Goal: Check status: Check status

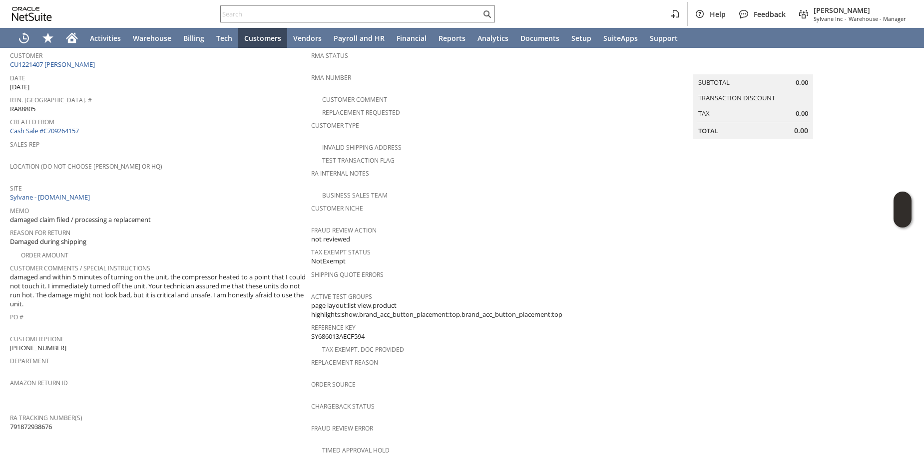
scroll to position [70, 0]
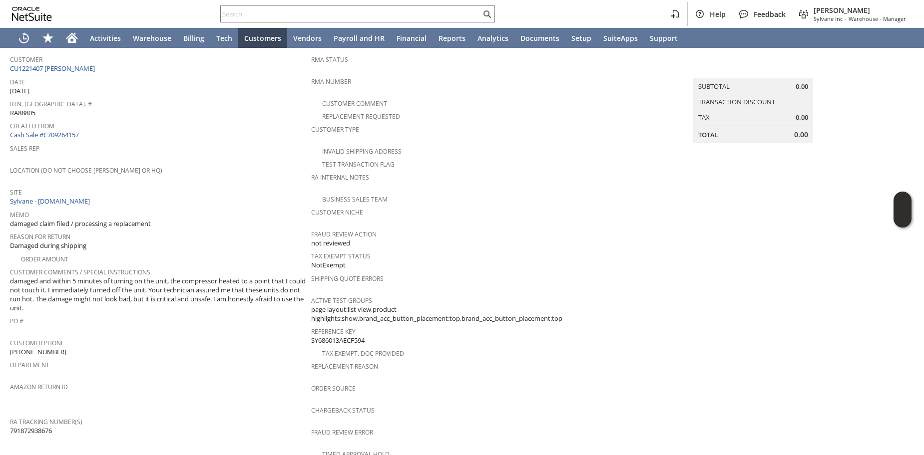
click at [65, 299] on span "damaged and within 5 minutes of turning on the unit, the compressor heated to a…" at bounding box center [158, 295] width 296 height 36
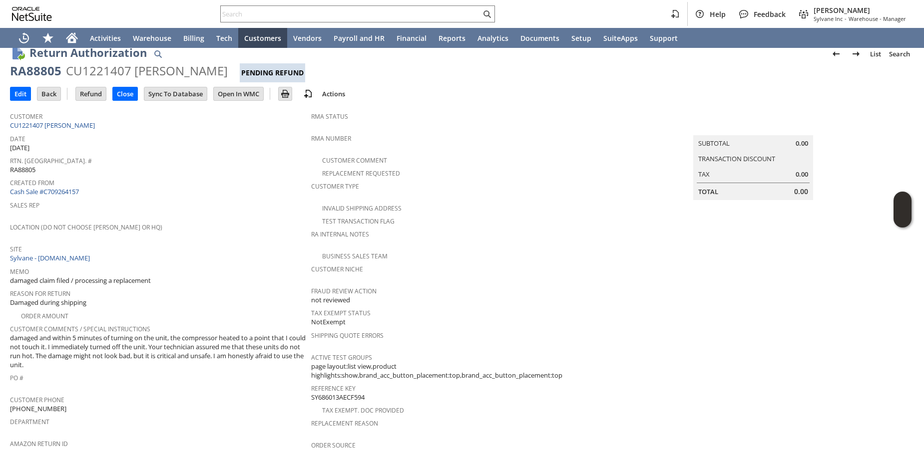
scroll to position [0, 0]
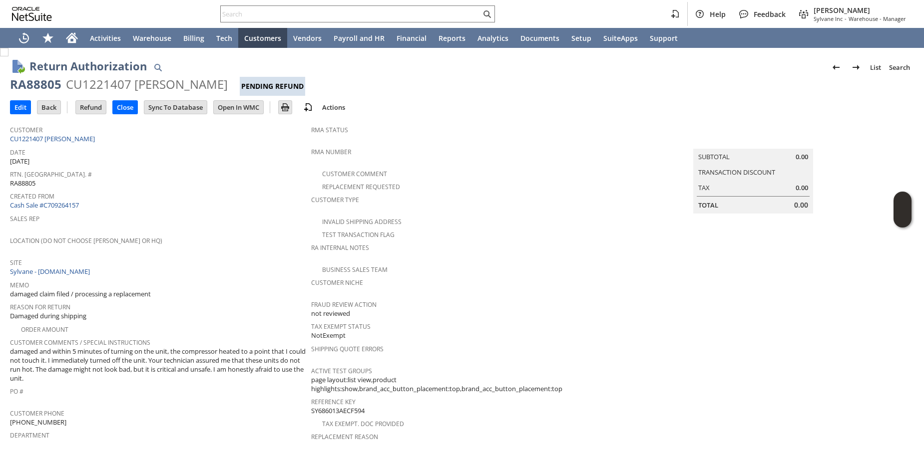
click at [138, 174] on span "Rtn. [GEOGRAPHIC_DATA]. #" at bounding box center [158, 172] width 296 height 11
click at [262, 249] on div "Location (Do Not Choose [PERSON_NAME] or HQ)" at bounding box center [158, 244] width 296 height 21
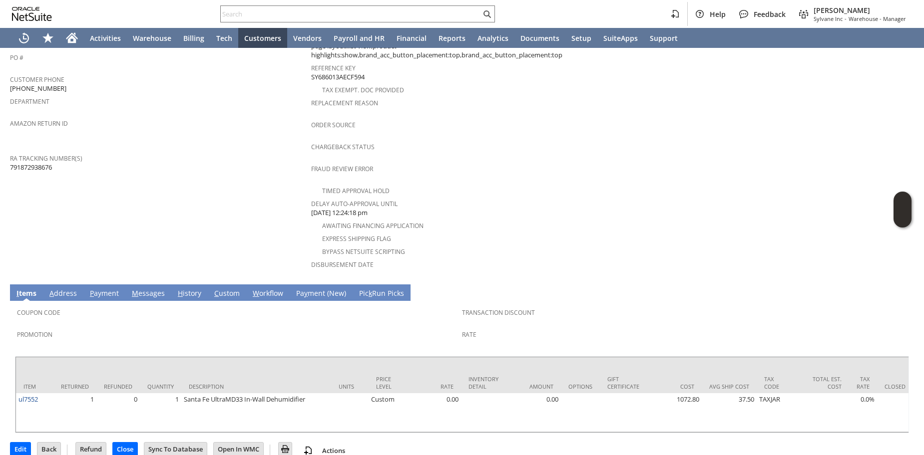
click at [187, 289] on link "H istory" at bounding box center [189, 294] width 28 height 11
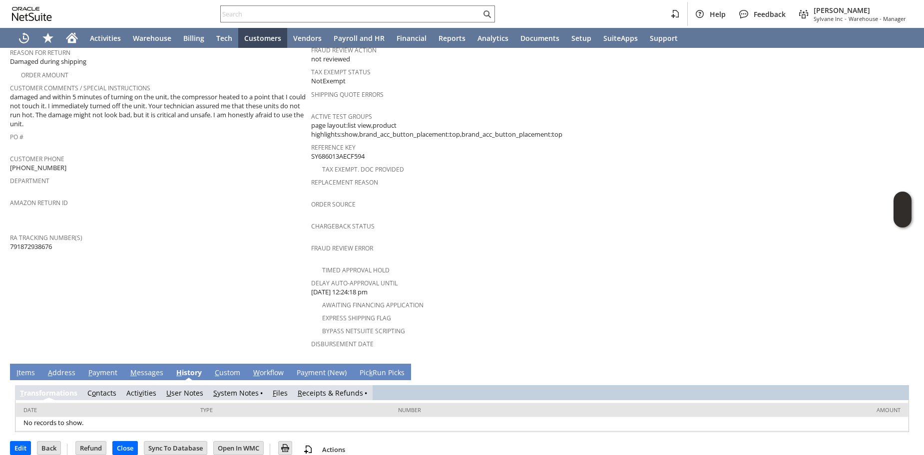
click at [316, 388] on link "R eceipts & Refunds" at bounding box center [330, 392] width 65 height 9
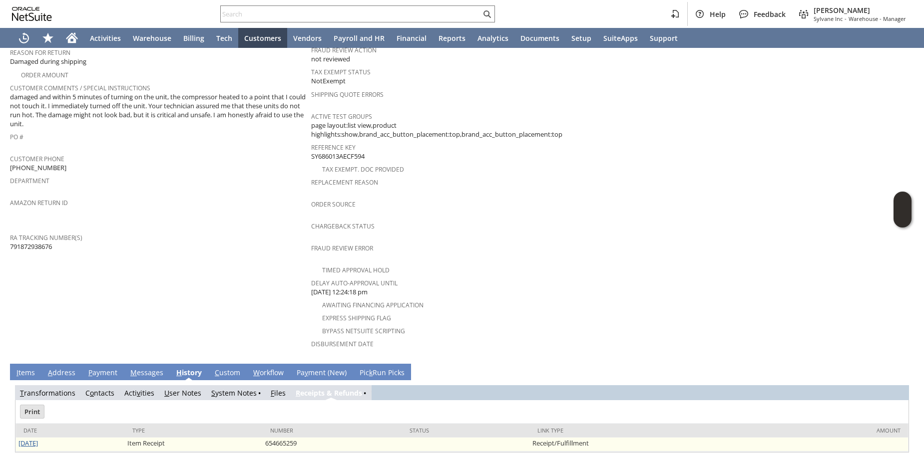
click at [38, 439] on link "[DATE]" at bounding box center [27, 443] width 19 height 9
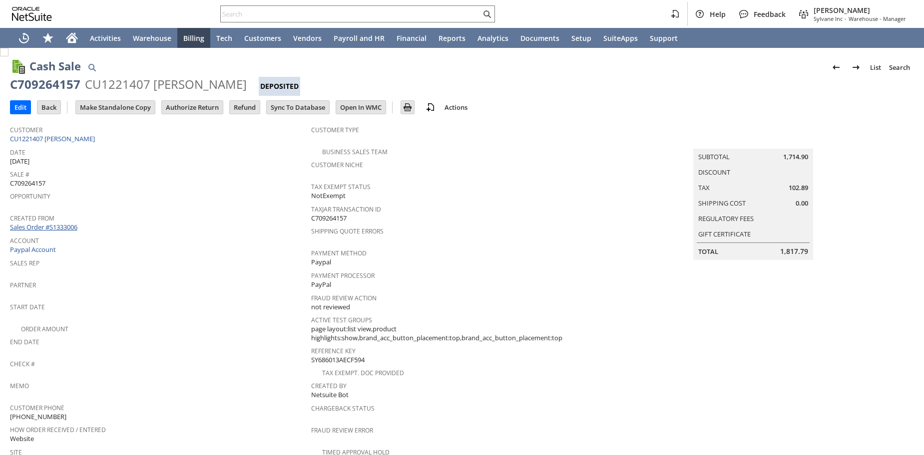
click at [73, 225] on link "Sales Order #S1333006" at bounding box center [45, 227] width 70 height 9
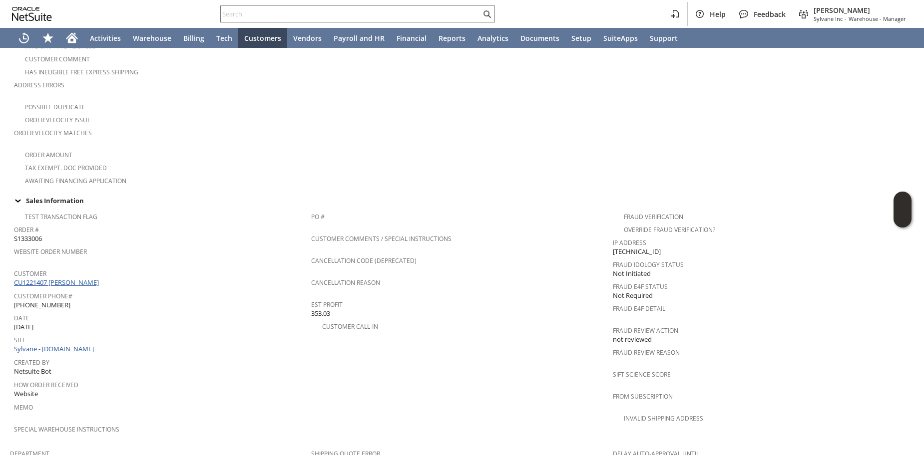
scroll to position [264, 0]
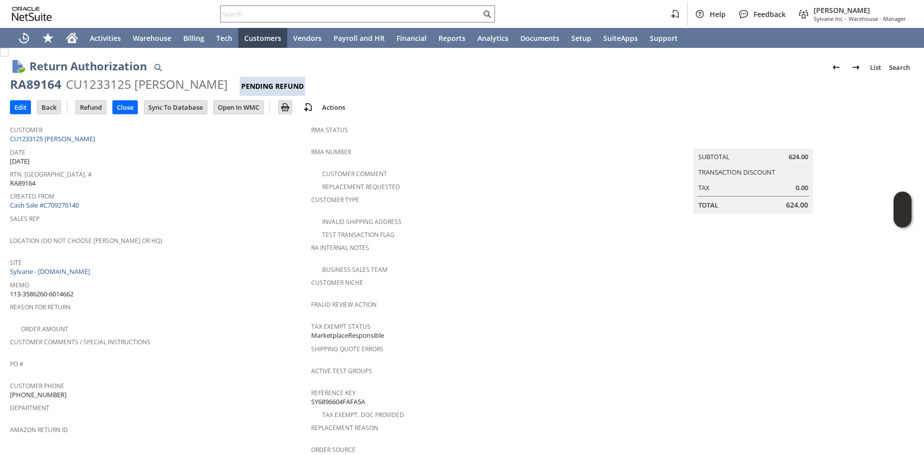
click at [249, 245] on div "Location (Do Not Choose Sheeran or HQ)" at bounding box center [158, 244] width 296 height 21
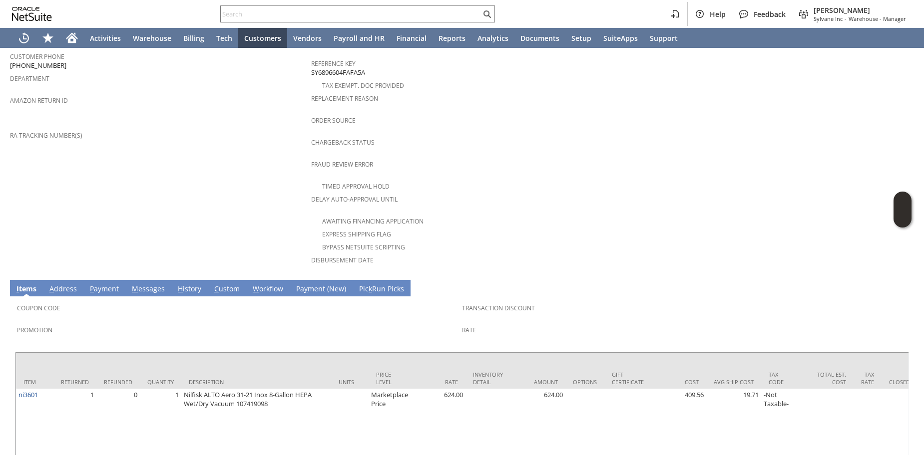
click at [188, 284] on link "H istory" at bounding box center [189, 289] width 28 height 11
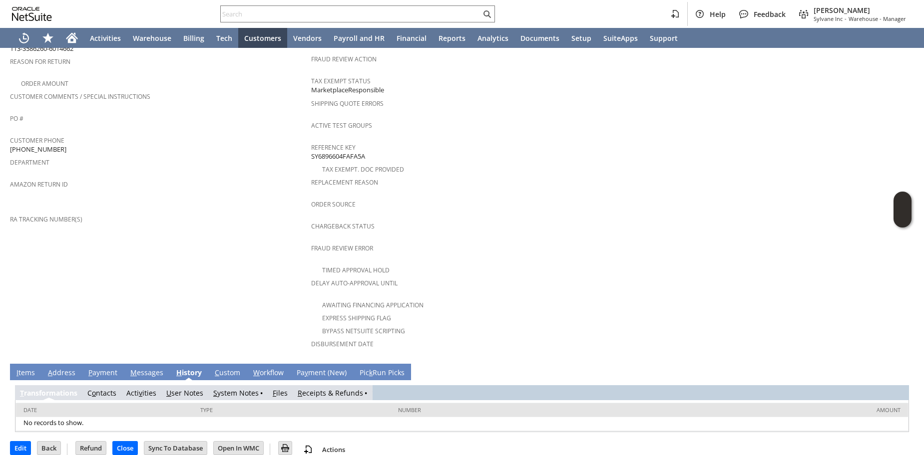
click at [339, 388] on link "R eceipts & Refunds" at bounding box center [330, 392] width 65 height 9
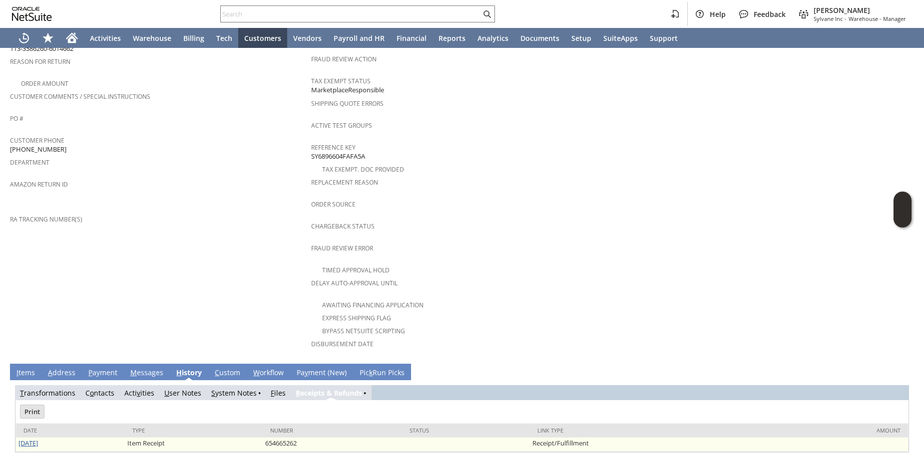
click at [38, 439] on link "[DATE]" at bounding box center [27, 443] width 19 height 9
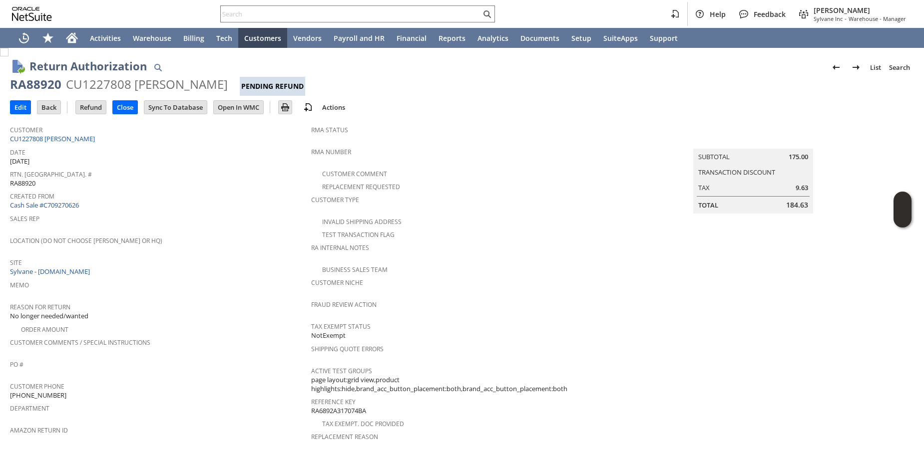
click at [203, 190] on span "Created From" at bounding box center [158, 194] width 296 height 11
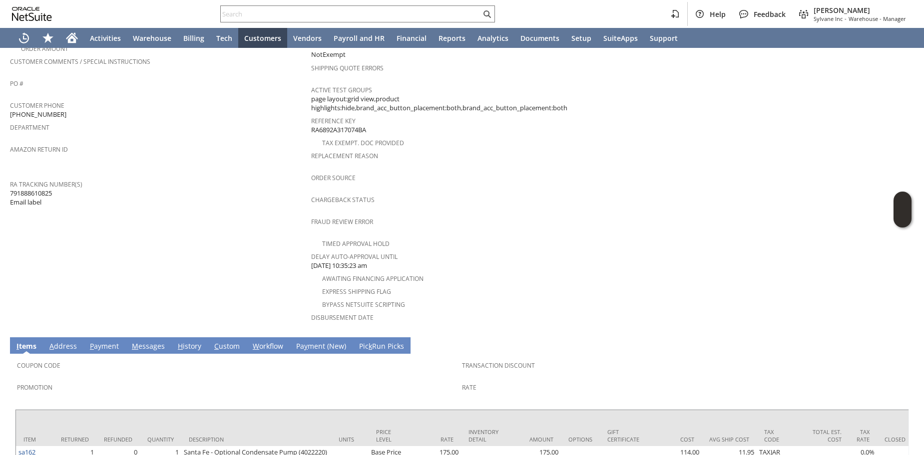
scroll to position [334, 0]
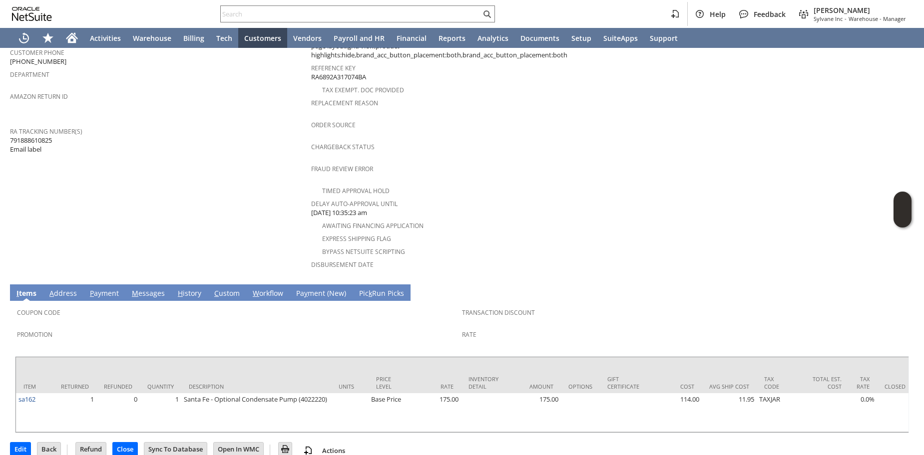
click at [186, 289] on link "H istory" at bounding box center [189, 294] width 28 height 11
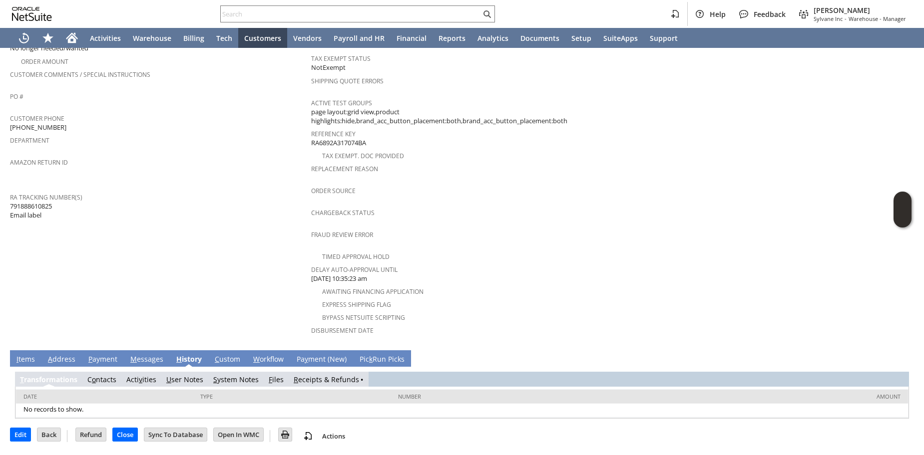
scroll to position [255, 0]
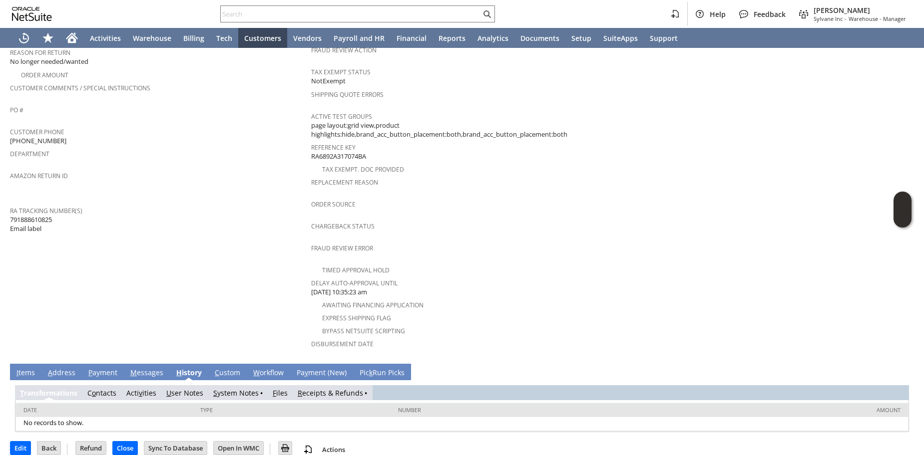
click at [304, 388] on link "R eceipts & Refunds" at bounding box center [330, 392] width 65 height 9
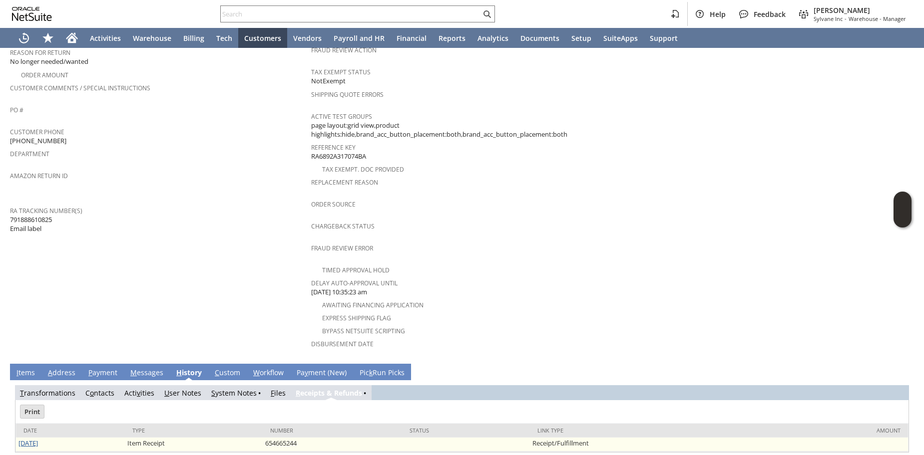
click at [38, 439] on link "[DATE]" at bounding box center [27, 443] width 19 height 9
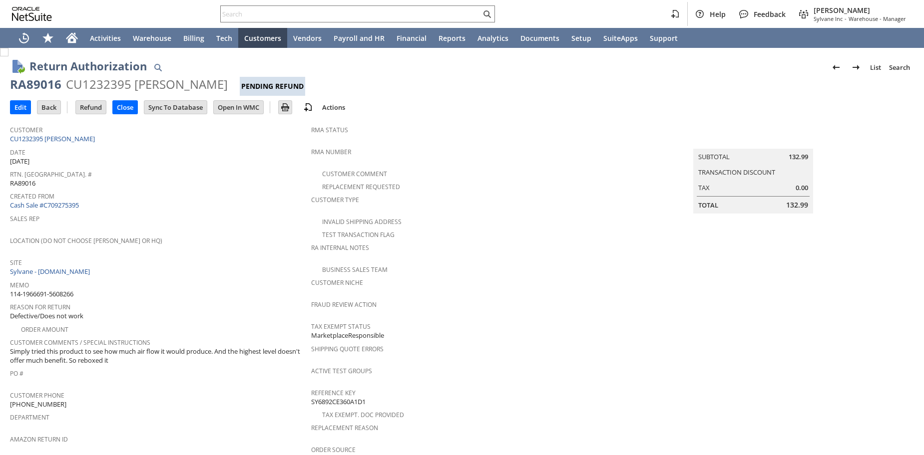
click at [210, 309] on div "Reason For Return Defective/Does not work" at bounding box center [158, 310] width 296 height 21
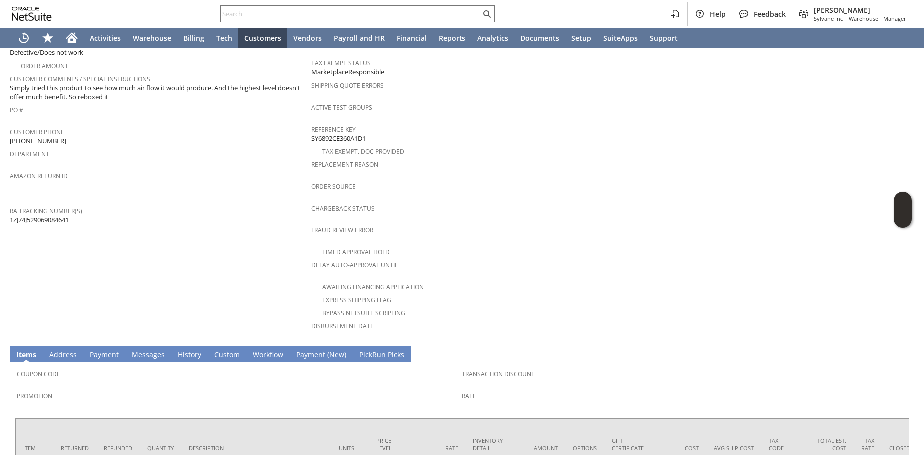
click at [208, 267] on td "Customer CU1232395 [PERSON_NAME] Date [DATE] [GEOGRAPHIC_DATA]. [GEOGRAPHIC_DAT…" at bounding box center [160, 99] width 301 height 484
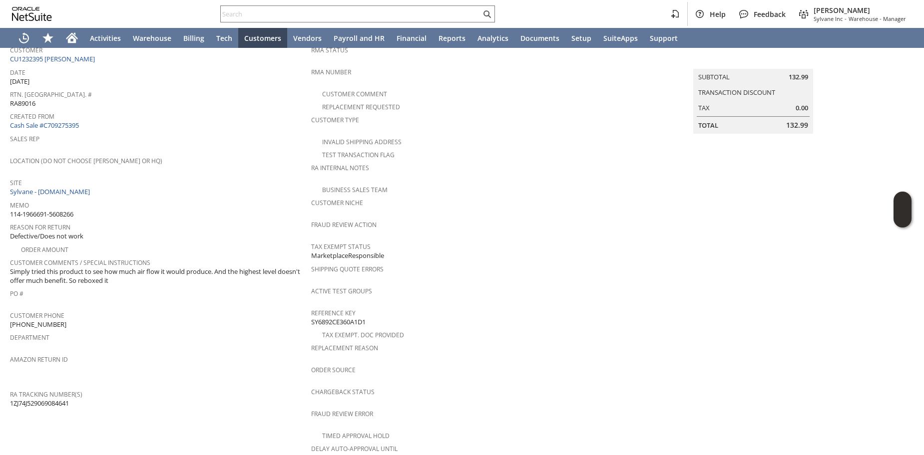
scroll to position [66, 0]
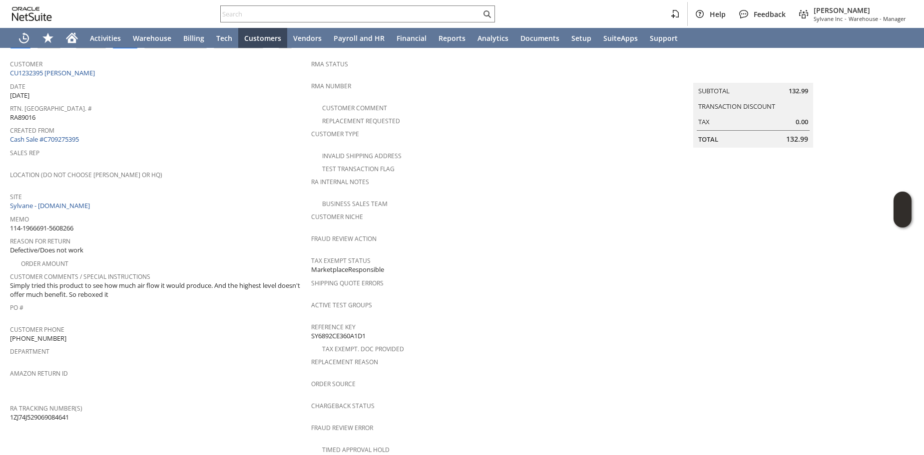
click at [235, 161] on div "Sales Rep" at bounding box center [158, 156] width 296 height 21
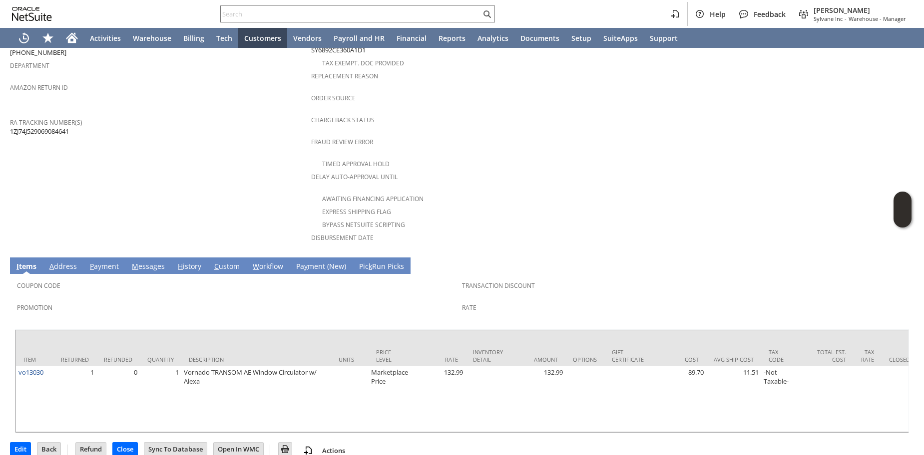
click at [185, 262] on link "H istory" at bounding box center [189, 267] width 28 height 11
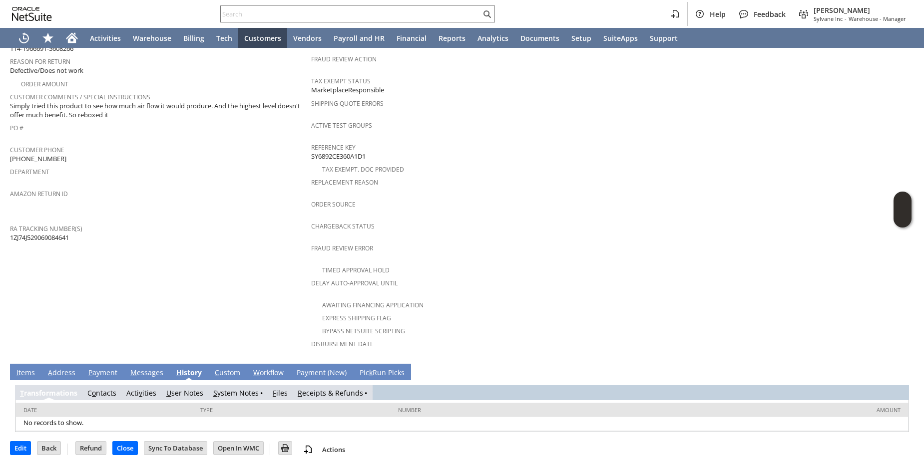
click at [326, 385] on td "R eceipts & Refunds" at bounding box center [332, 392] width 79 height 15
click at [322, 388] on link "R eceipts & Refunds" at bounding box center [330, 392] width 65 height 9
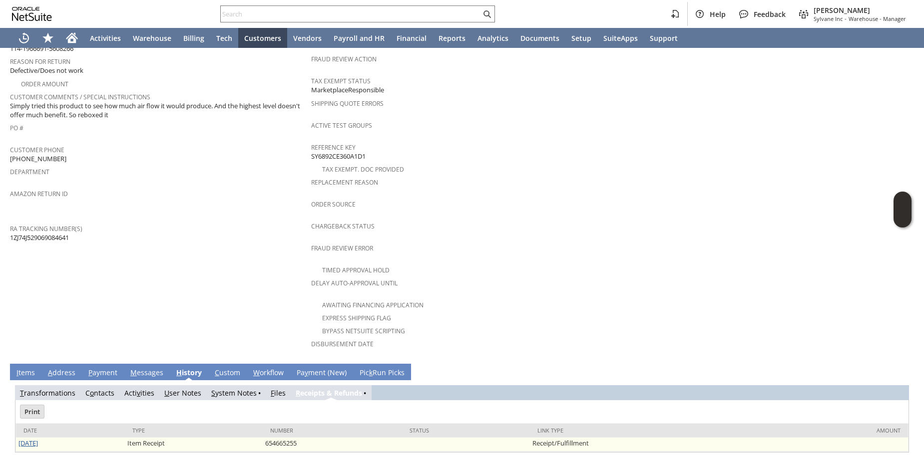
scroll to position [0, 0]
click at [31, 439] on link "[DATE]" at bounding box center [27, 443] width 19 height 9
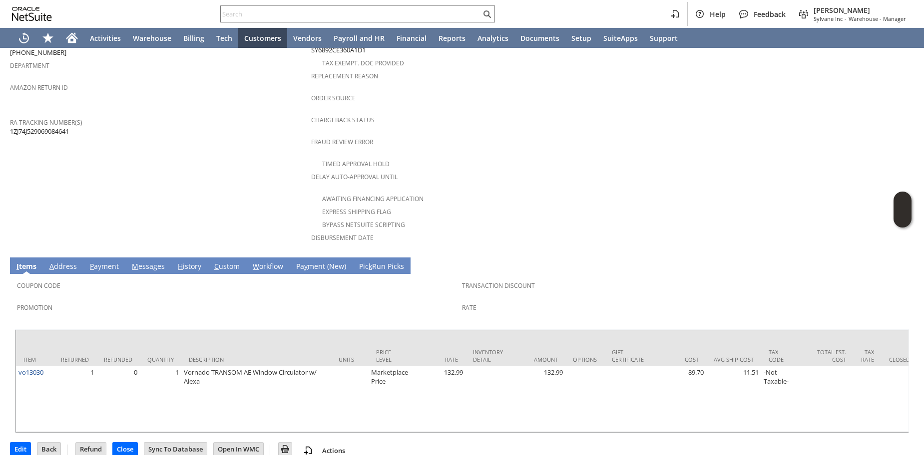
scroll to position [22, 0]
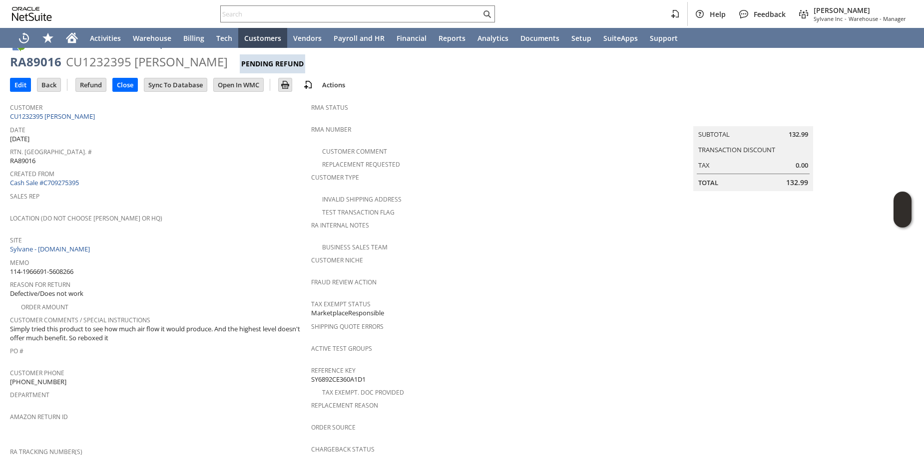
click at [225, 325] on span "Simply tried this product to see how much air flow it would produce. And the hi…" at bounding box center [158, 334] width 296 height 18
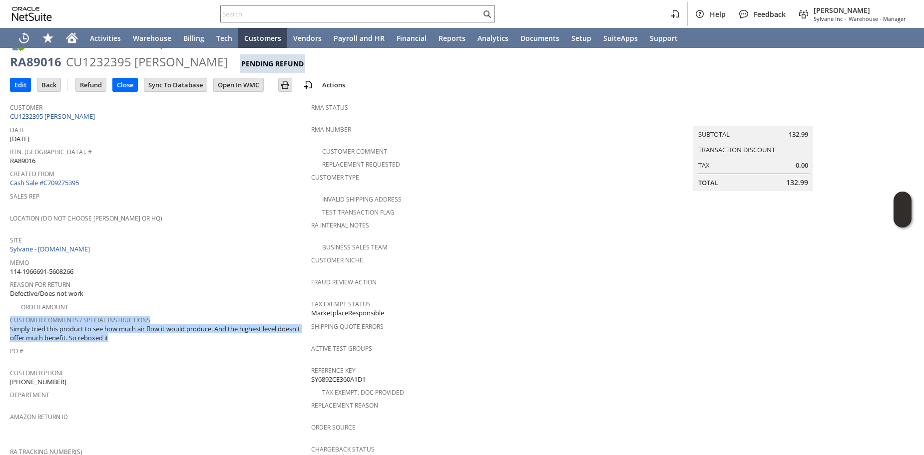
click at [225, 325] on span "Simply tried this product to see how much air flow it would produce. And the hi…" at bounding box center [158, 334] width 296 height 18
copy div "Customer Comments / Special Instructions Simply tried this product to see how m…"
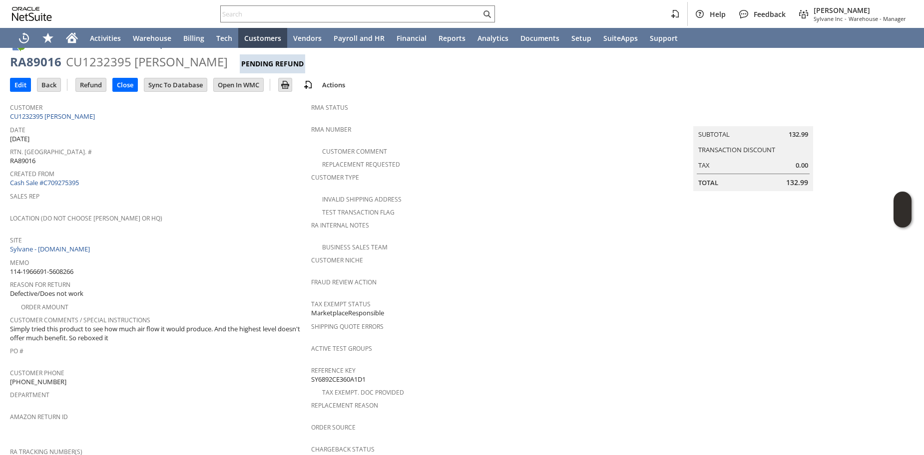
click at [202, 202] on div "Sales Rep" at bounding box center [158, 199] width 296 height 21
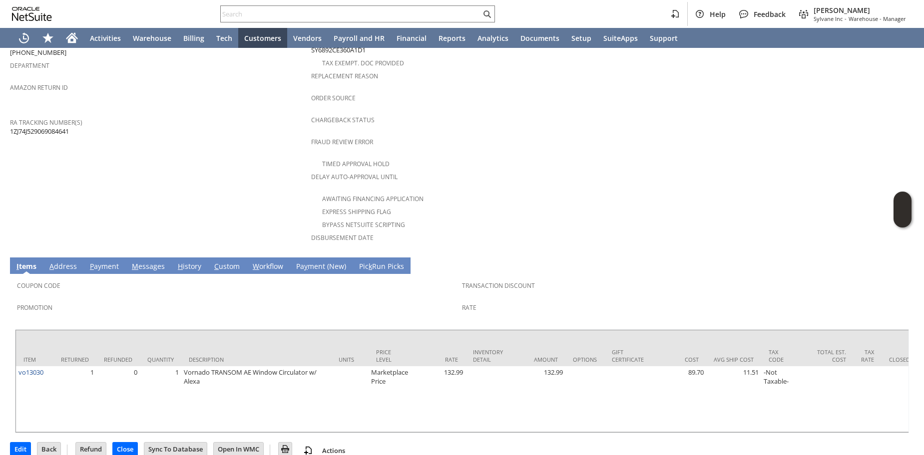
click at [203, 131] on td "Customer CU1232395 Louise Customer Date 8/11/2025 Rtn. Auth. # RA89016 Created …" at bounding box center [160, 10] width 301 height 484
click at [261, 9] on input "text" at bounding box center [351, 14] width 260 height 12
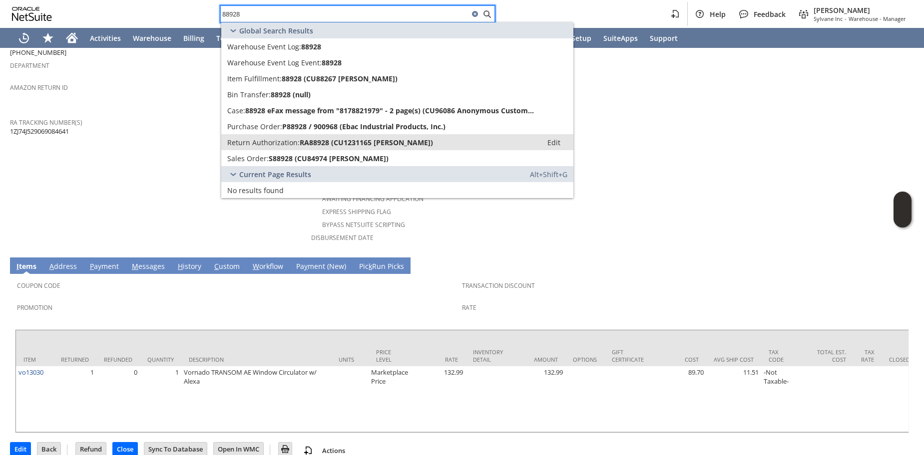
type input "88928"
click at [265, 145] on span "Return Authorization:" at bounding box center [263, 142] width 72 height 9
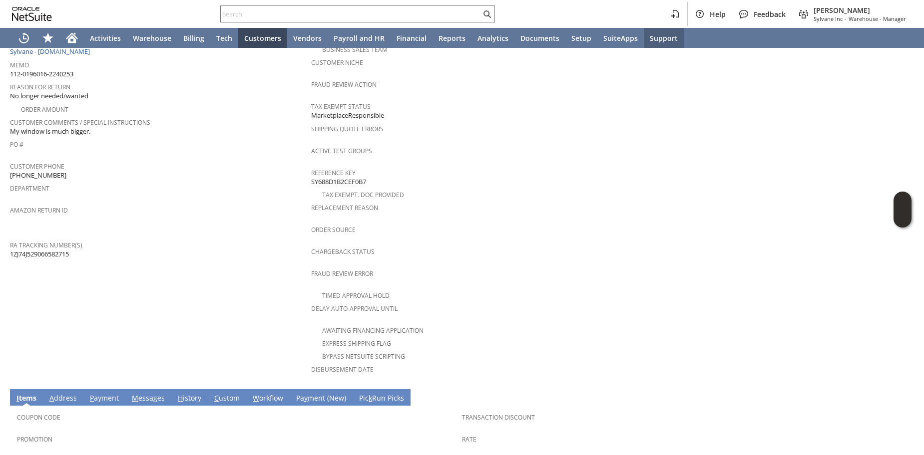
scroll to position [154, 0]
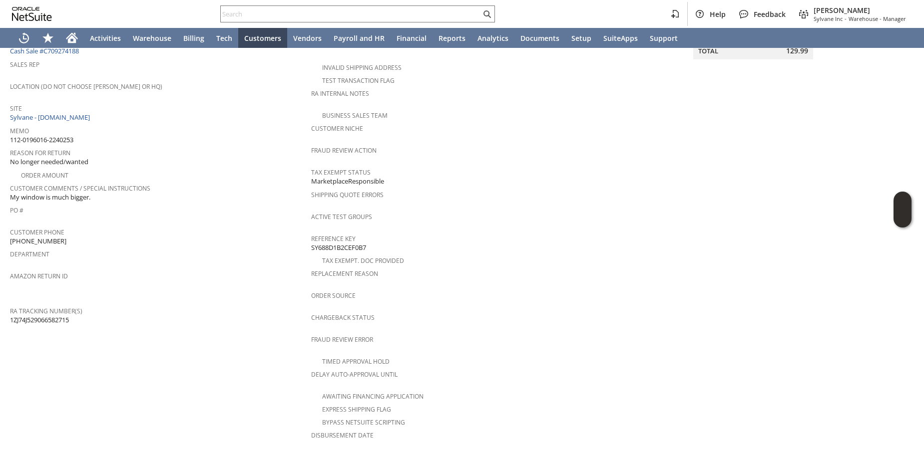
click at [205, 181] on span "Customer Comments / Special Instructions" at bounding box center [158, 186] width 296 height 11
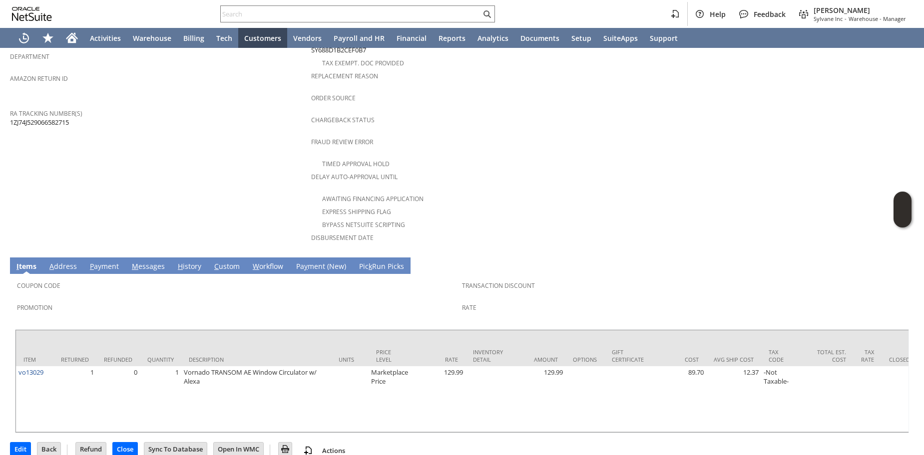
click at [190, 262] on link "H istory" at bounding box center [189, 267] width 28 height 11
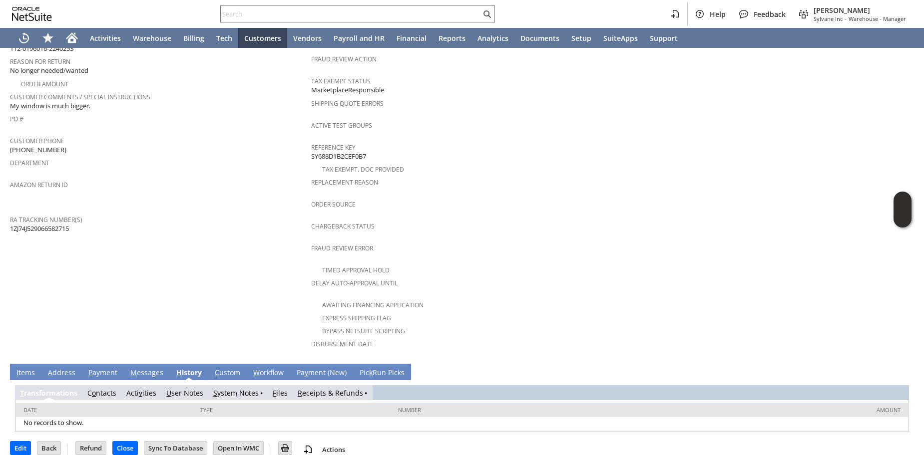
click at [315, 388] on link "R eceipts & Refunds" at bounding box center [330, 392] width 65 height 9
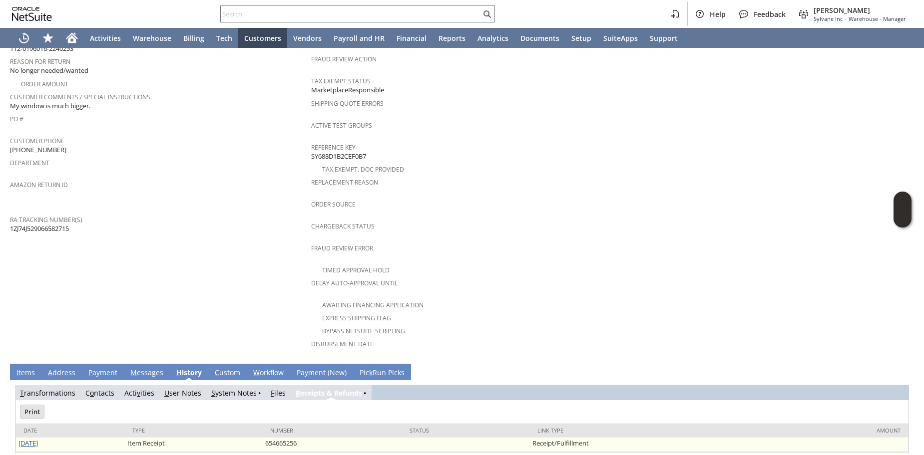
scroll to position [0, 0]
click at [34, 439] on link "8/15/2025" at bounding box center [27, 443] width 19 height 9
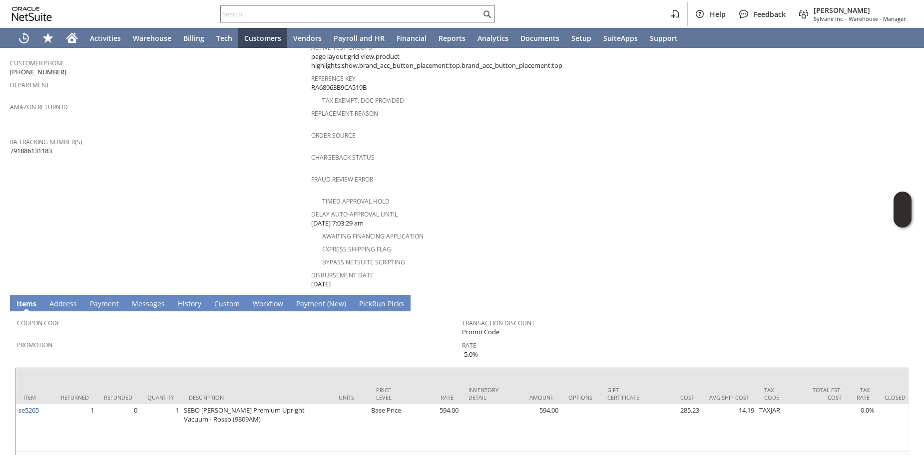
scroll to position [298, 0]
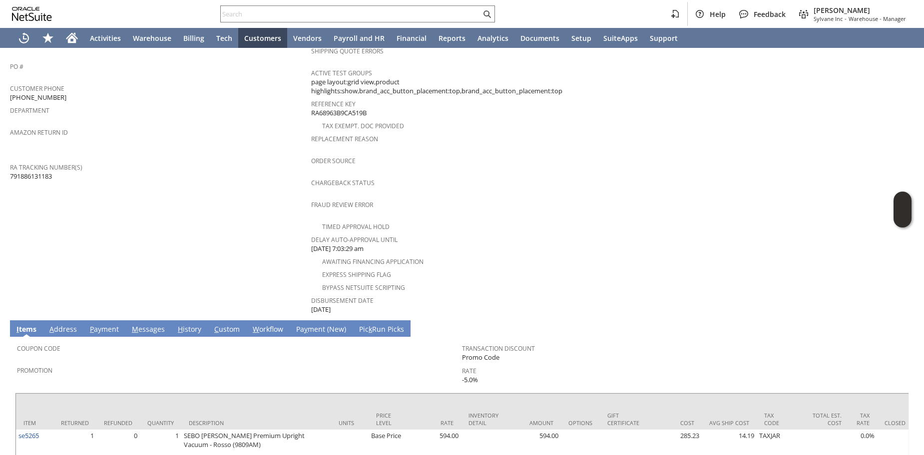
click at [220, 269] on td "Customer CU1223422 Michael Almasian Date 8/8/2025 Rtn. Auth. # RA88985 Created …" at bounding box center [160, 68] width 301 height 493
click at [191, 325] on link "H istory" at bounding box center [189, 330] width 28 height 11
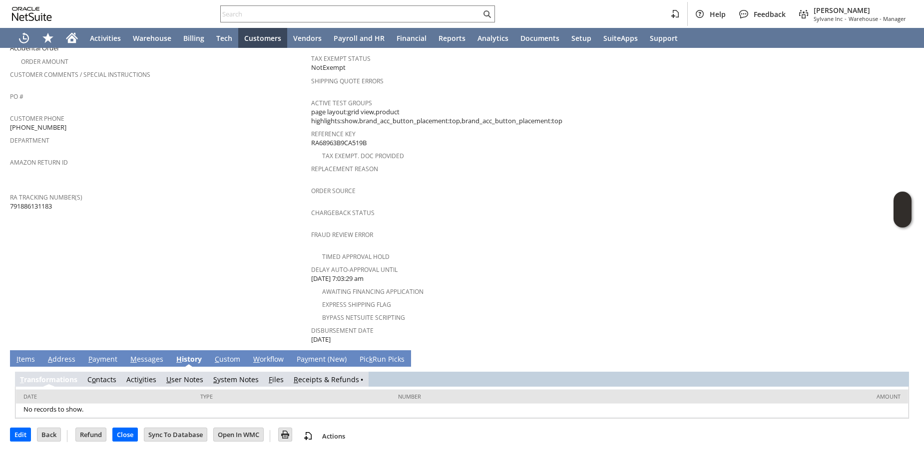
scroll to position [255, 0]
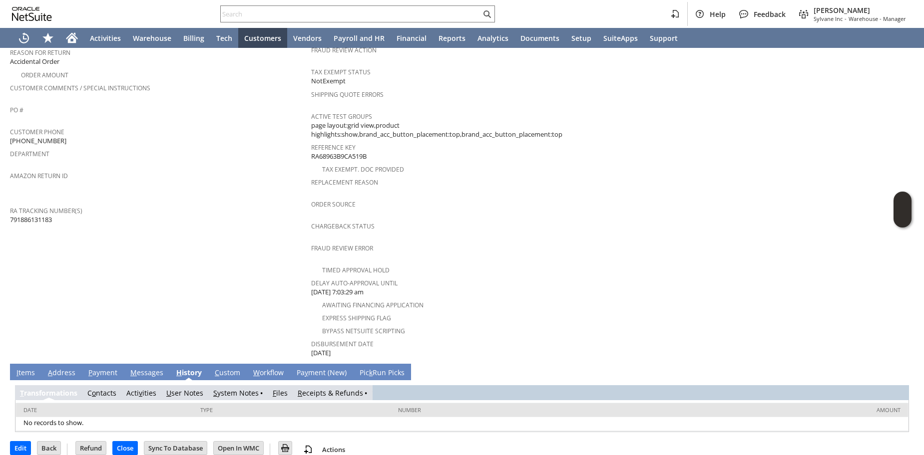
click at [318, 388] on link "R eceipts & Refunds" at bounding box center [330, 392] width 65 height 9
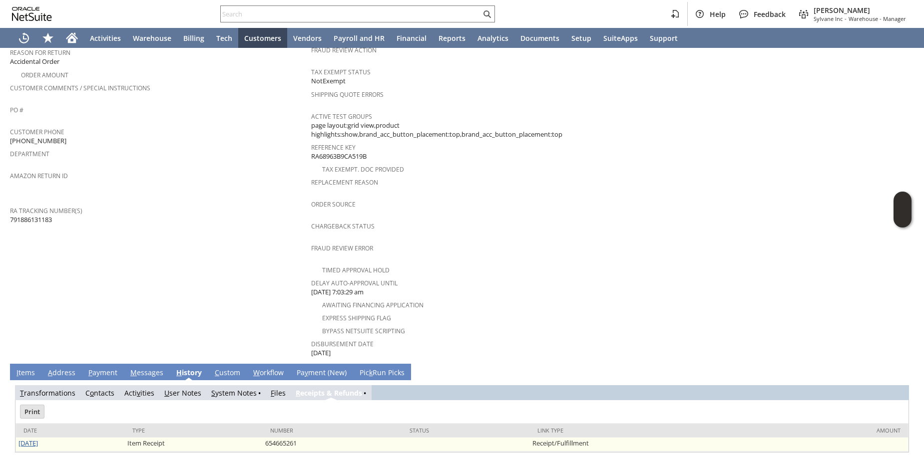
click at [38, 439] on link "8/15/2025" at bounding box center [27, 443] width 19 height 9
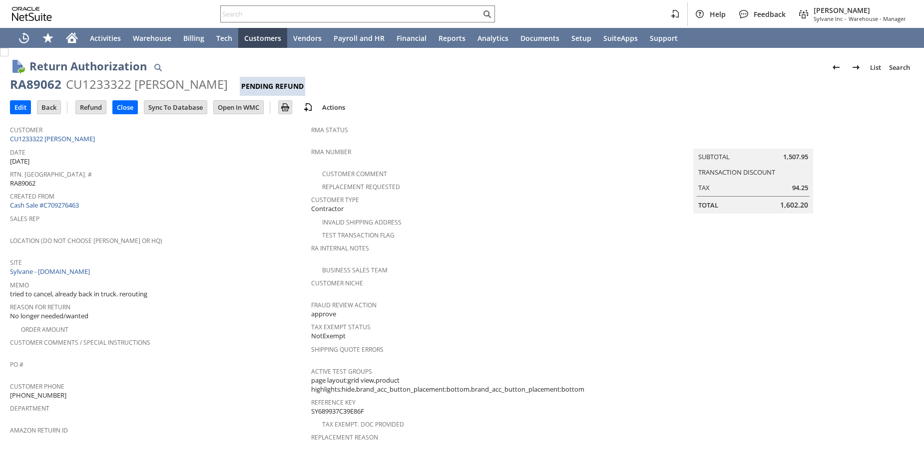
click at [204, 193] on span "Created From" at bounding box center [158, 194] width 296 height 11
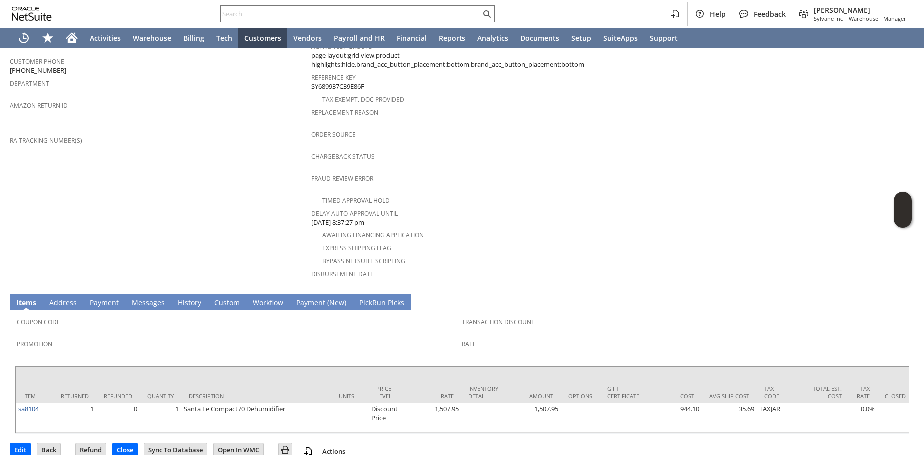
click at [183, 298] on link "H istory" at bounding box center [189, 303] width 28 height 11
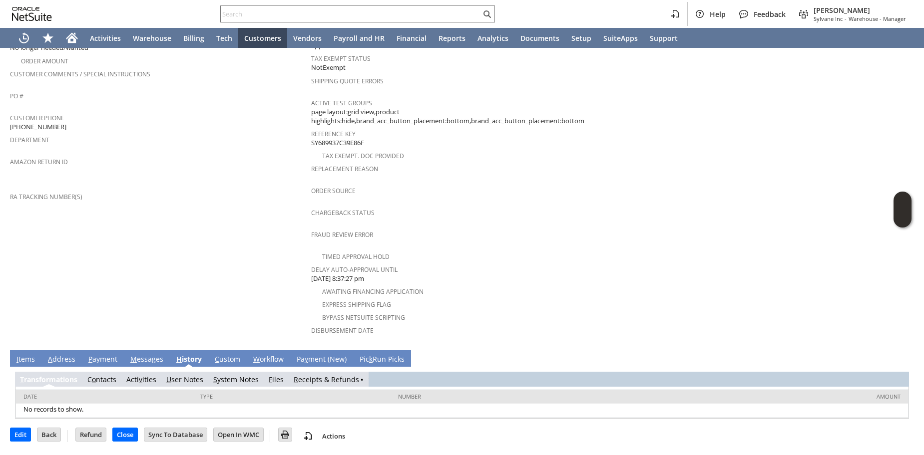
scroll to position [255, 0]
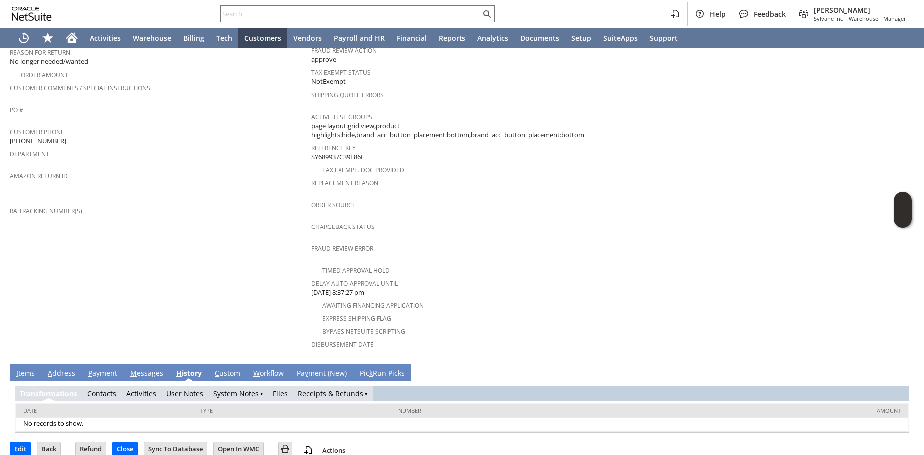
click at [315, 389] on link "R eceipts & Refunds" at bounding box center [330, 393] width 65 height 9
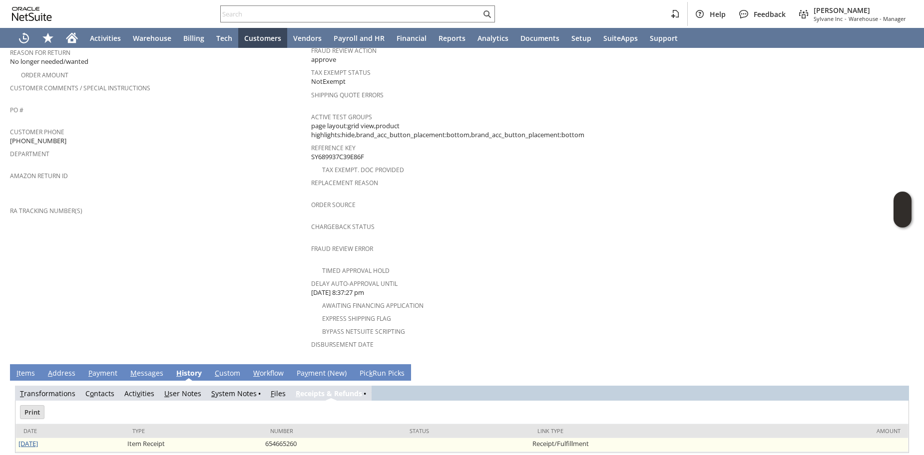
scroll to position [0, 0]
click at [32, 439] on link "[DATE]" at bounding box center [27, 443] width 19 height 9
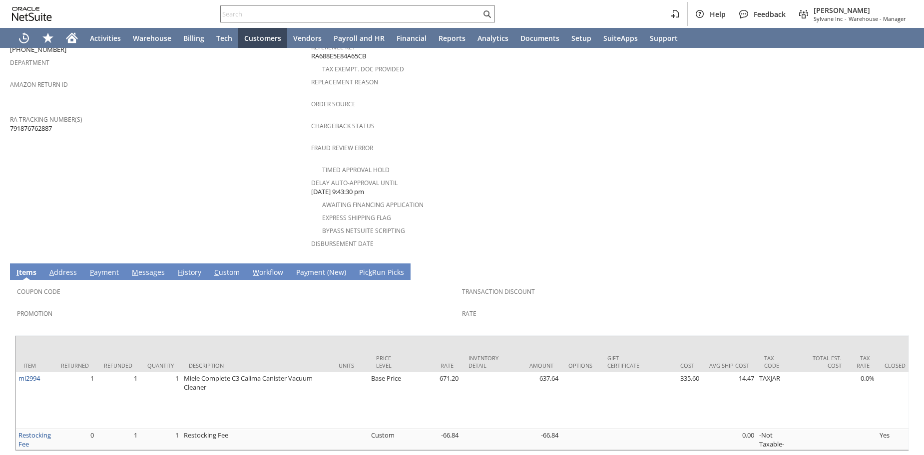
scroll to position [373, 0]
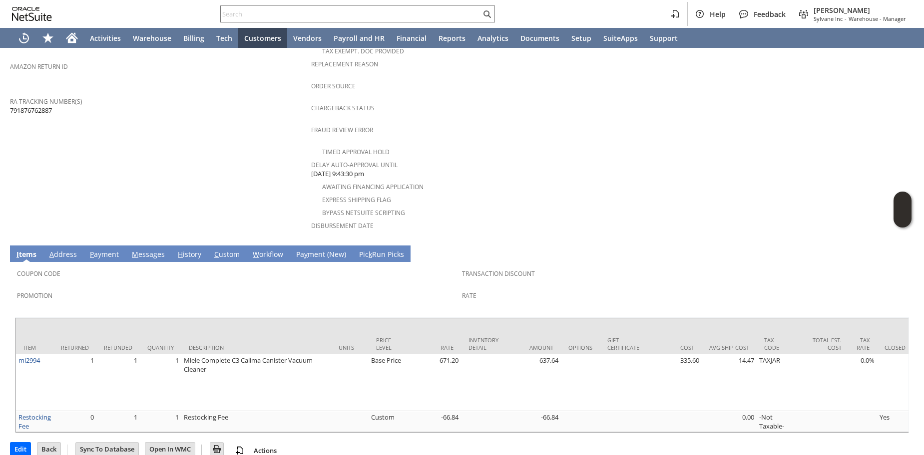
click at [178, 250] on span "H" at bounding box center [180, 254] width 5 height 9
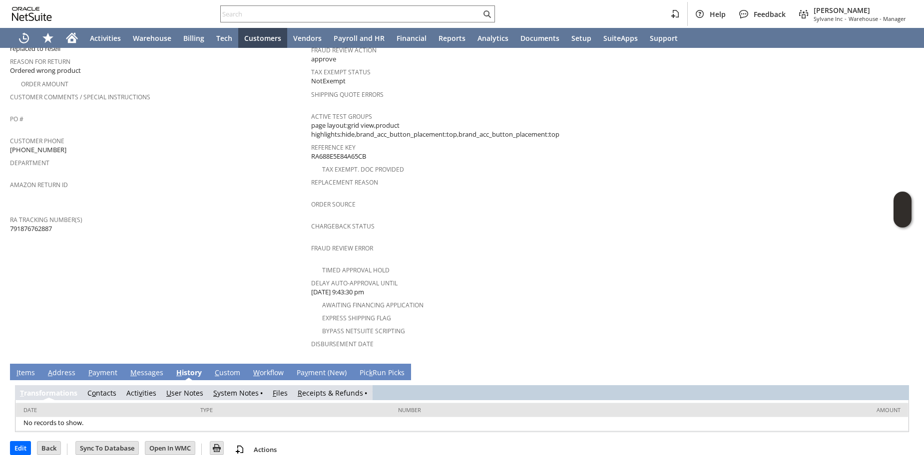
click at [305, 388] on link "R eceipts & Refunds" at bounding box center [330, 392] width 65 height 9
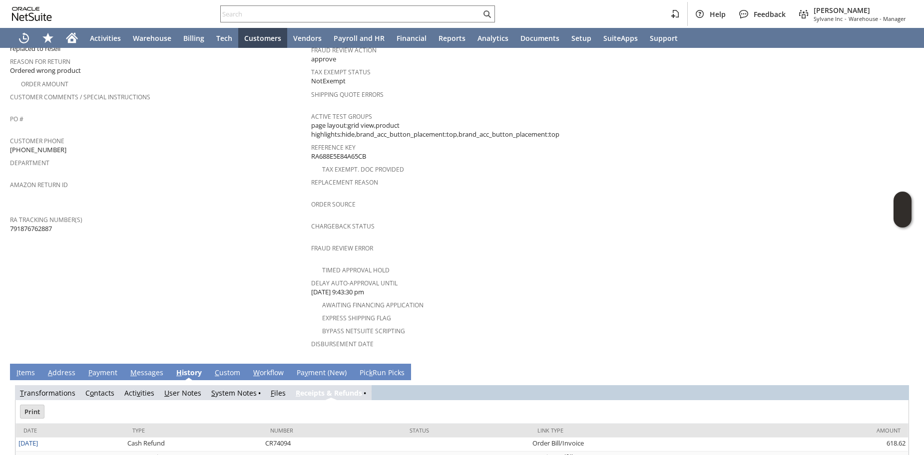
scroll to position [0, 0]
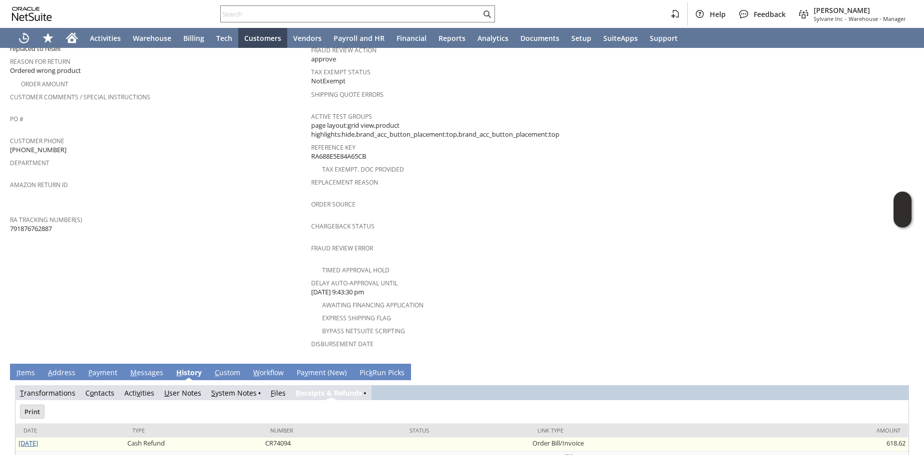
click at [38, 439] on link "[DATE]" at bounding box center [27, 443] width 19 height 9
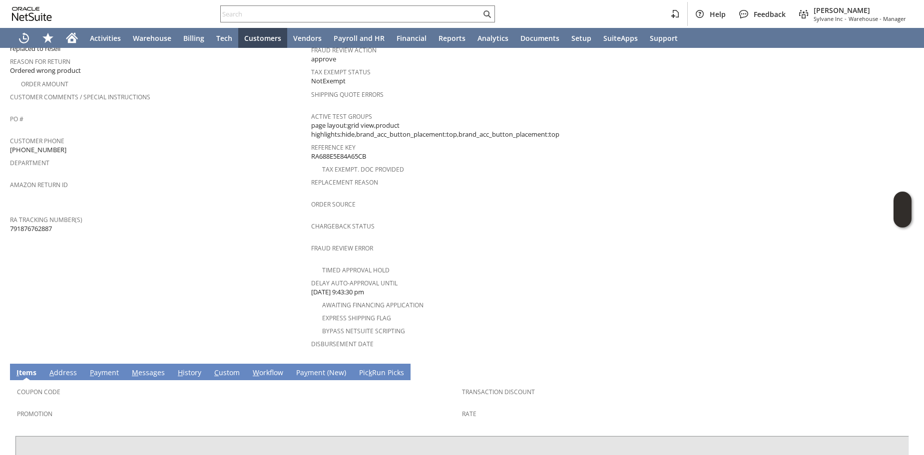
click at [160, 251] on td "Customer CU1230708 natasha poindexter Date 8/2/2025 Rtn. Auth. # RA88835 Create…" at bounding box center [160, 112] width 301 height 493
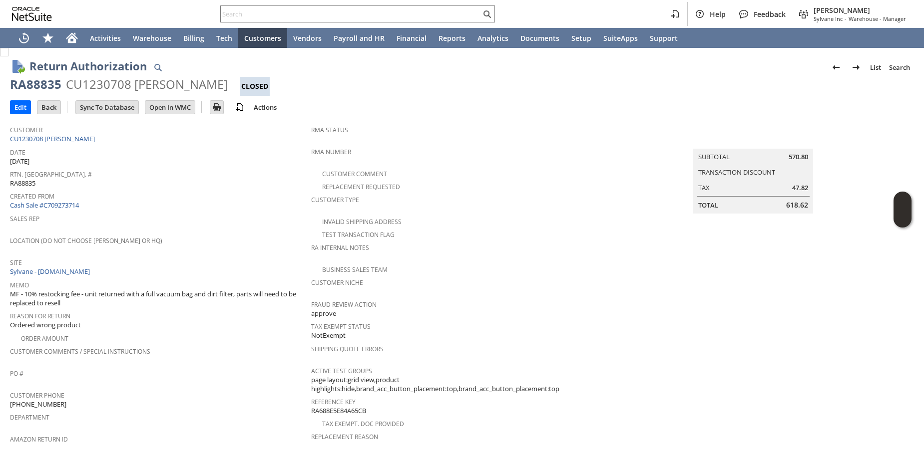
click at [143, 138] on div "Customer CU1230708 natasha poindexter" at bounding box center [158, 133] width 296 height 21
copy div "Customer CU1230708 natasha poindexter"
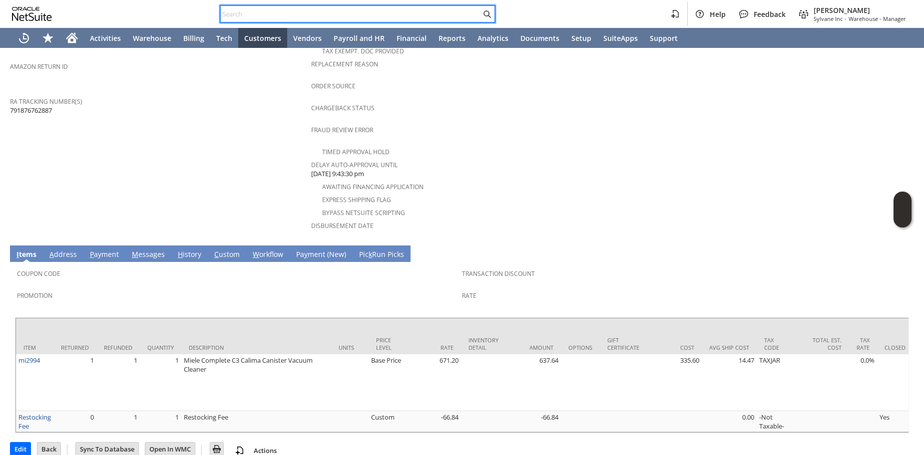
click at [369, 17] on input "text" at bounding box center [351, 14] width 260 height 12
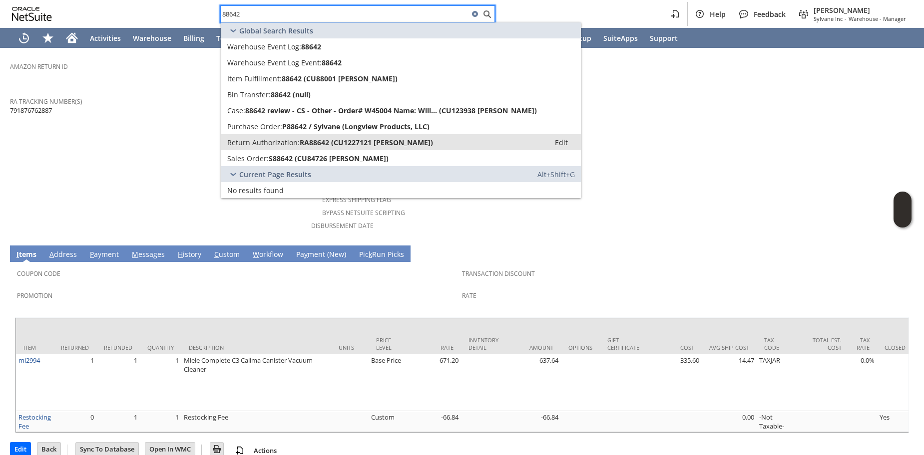
type input "88642"
click at [250, 143] on span "Return Authorization:" at bounding box center [263, 142] width 72 height 9
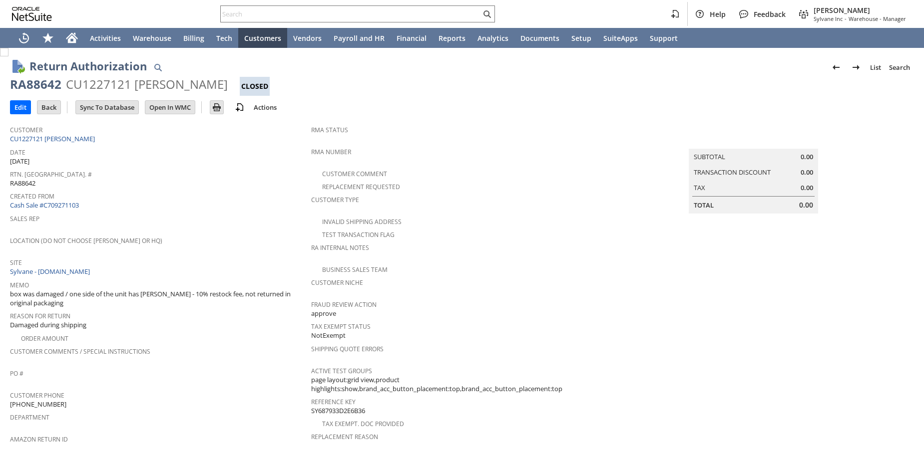
scroll to position [361, 0]
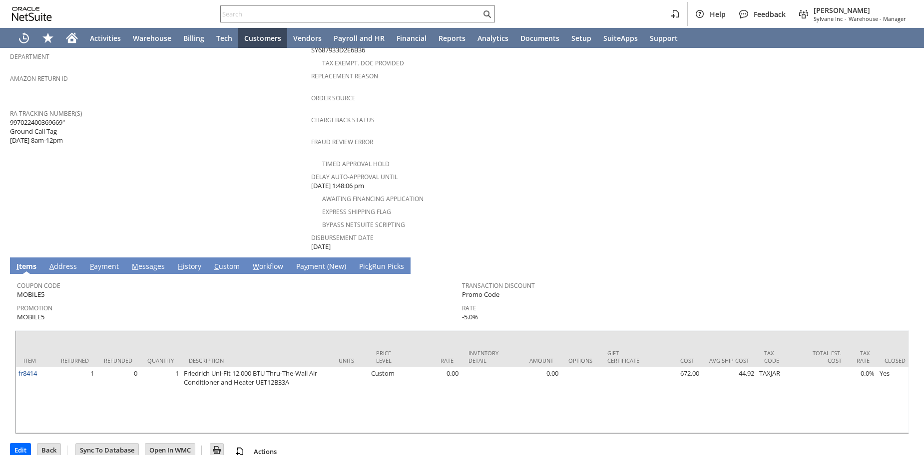
click at [192, 262] on link "H istory" at bounding box center [189, 267] width 28 height 11
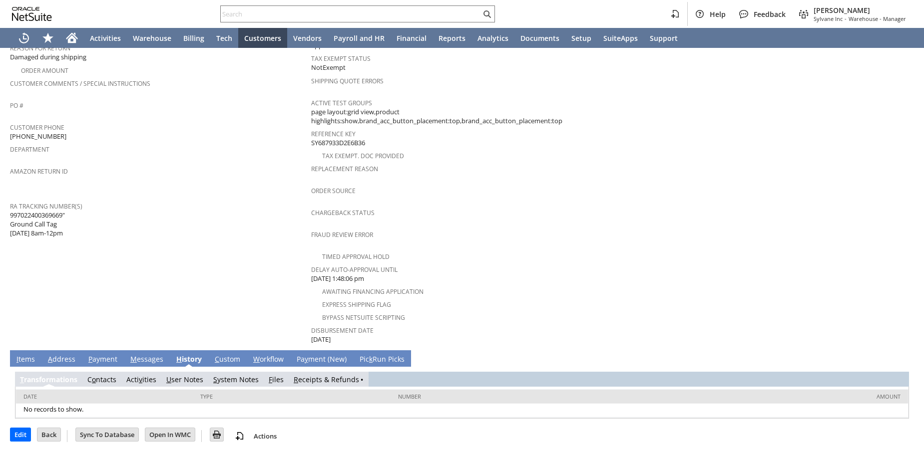
scroll to position [255, 0]
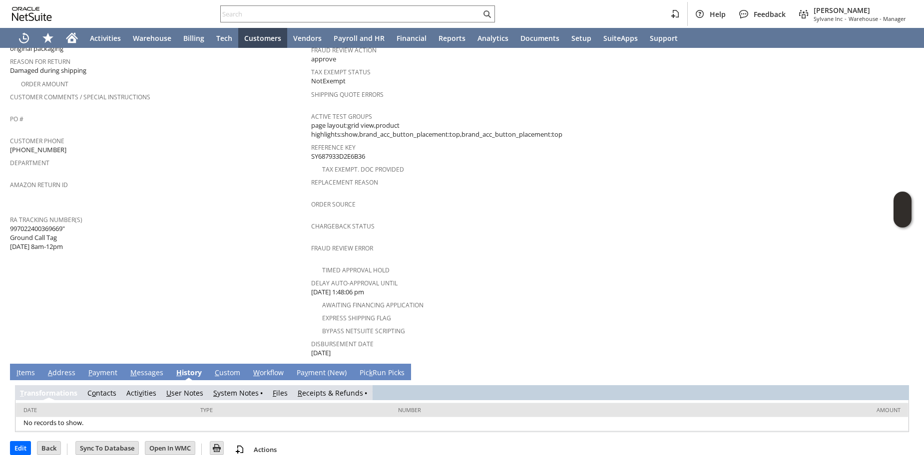
click at [316, 388] on link "R eceipts & Refunds" at bounding box center [330, 392] width 65 height 9
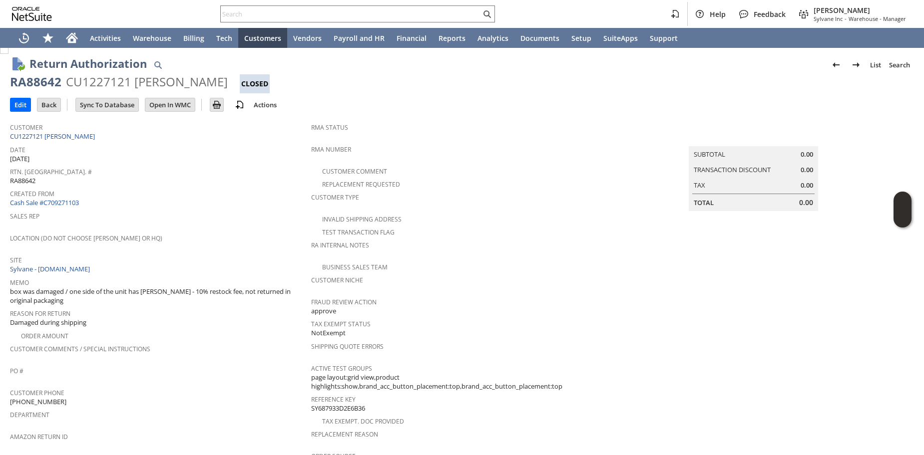
scroll to position [0, 0]
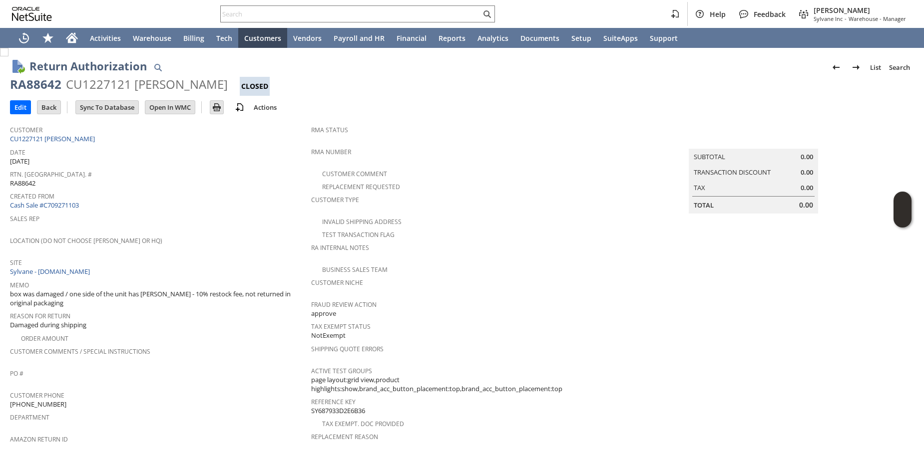
click at [184, 270] on div "Site Sylvane - www.sylvane.com" at bounding box center [158, 266] width 296 height 21
click at [446, 10] on input "text" at bounding box center [351, 14] width 260 height 12
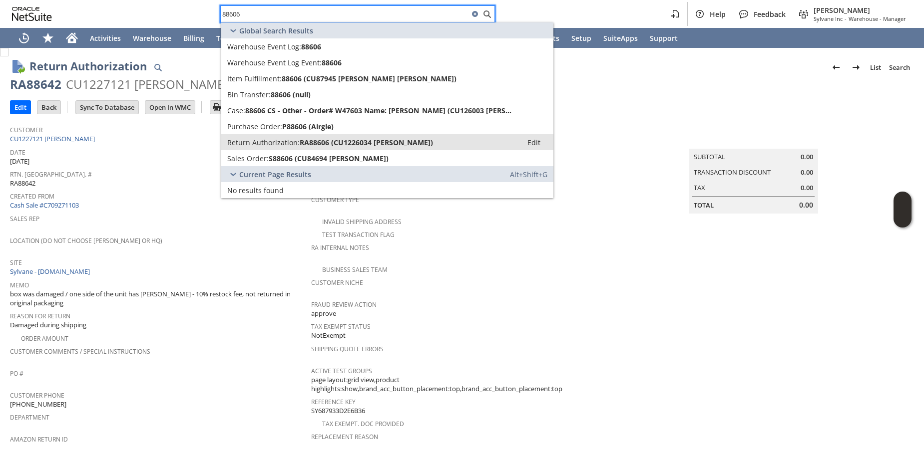
type input "88606"
click at [289, 147] on link "Return Authorization: RA88606 (CU1226034 Karen Edwards) Edit" at bounding box center [387, 142] width 332 height 16
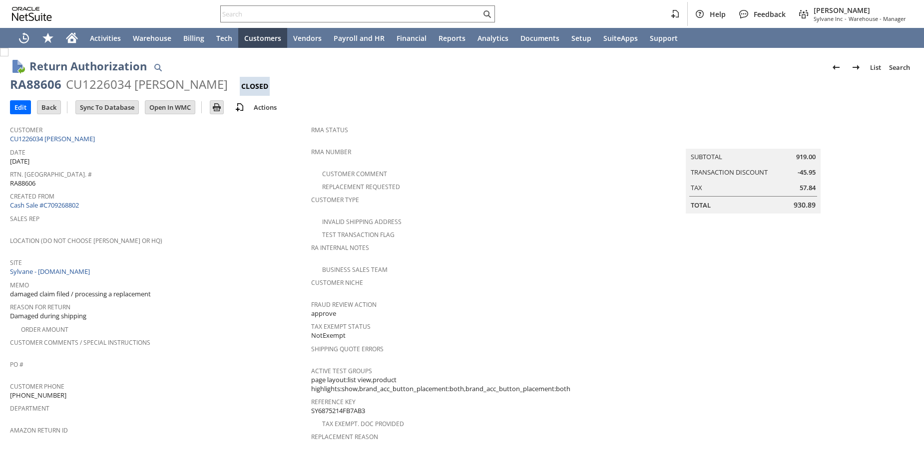
click at [64, 141] on link "CU1226034 [PERSON_NAME]" at bounding box center [53, 138] width 87 height 9
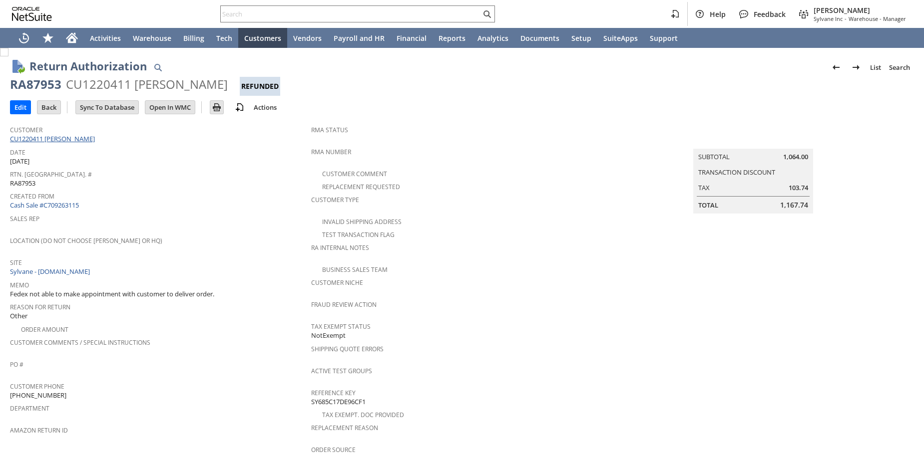
click at [58, 139] on link "CU1220411 Justin Customer" at bounding box center [53, 138] width 87 height 9
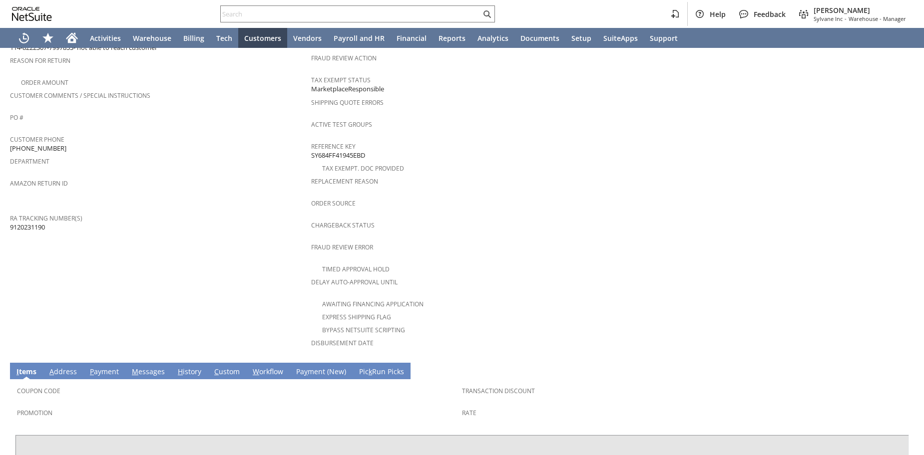
scroll to position [163, 0]
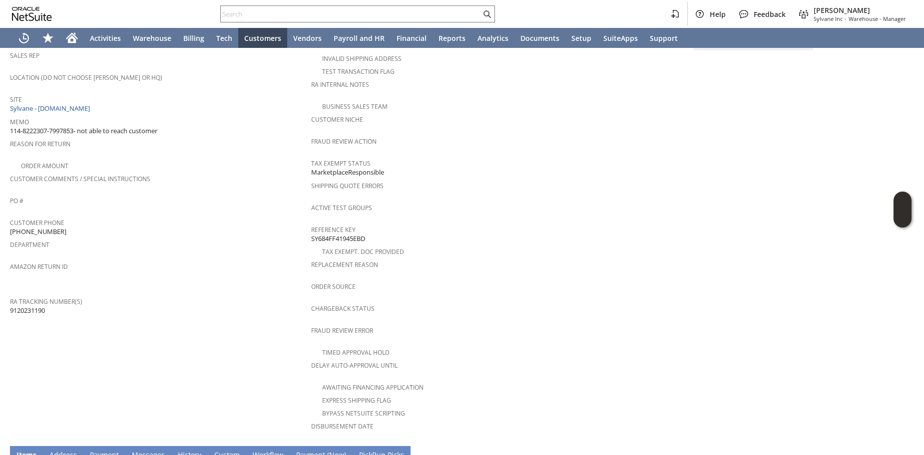
click at [22, 306] on span "9120231190" at bounding box center [27, 310] width 35 height 9
click at [159, 295] on span "RA Tracking Number(s)" at bounding box center [158, 300] width 296 height 11
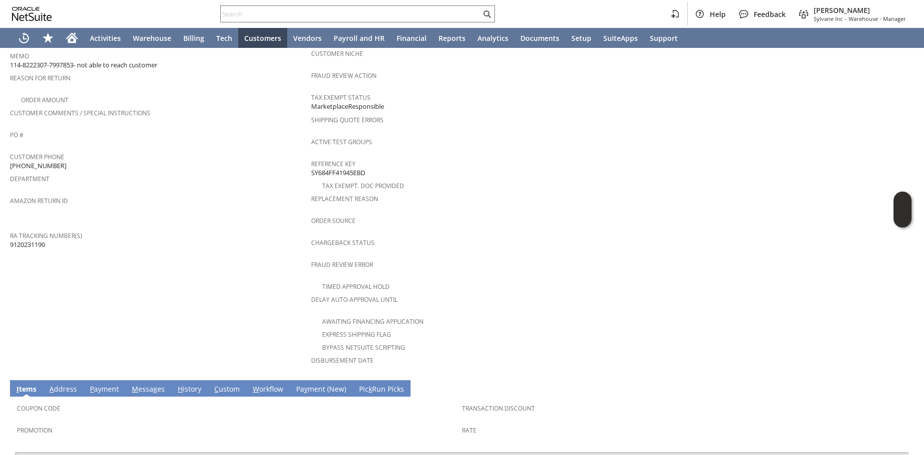
scroll to position [0, 0]
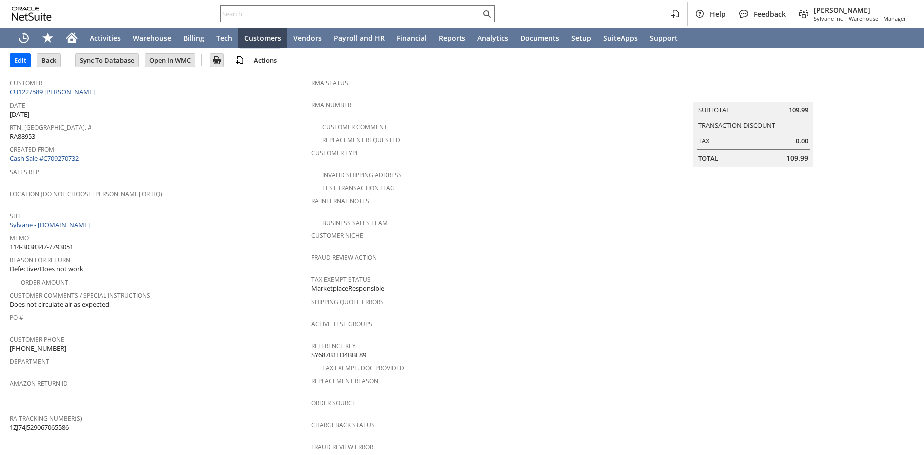
scroll to position [66, 0]
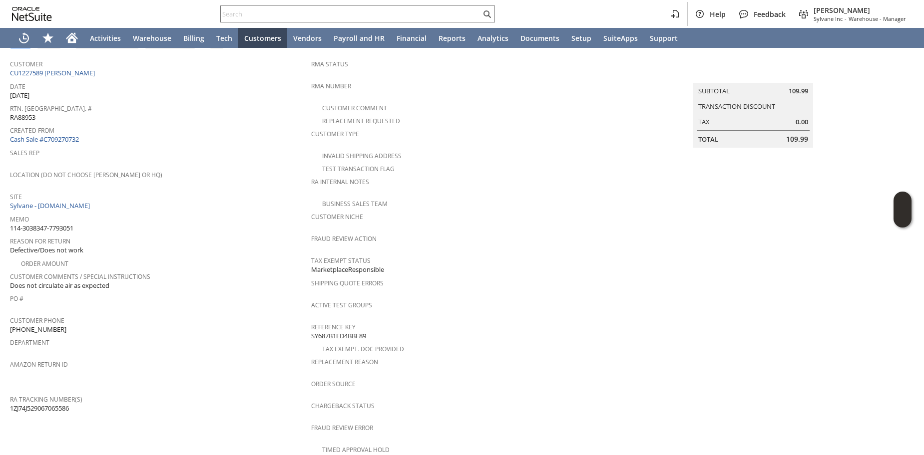
click at [190, 227] on div "Memo 114-3038347-7793051" at bounding box center [158, 222] width 296 height 21
click at [82, 73] on link "CU1227589 Jacqueline L Hunter" at bounding box center [53, 72] width 87 height 9
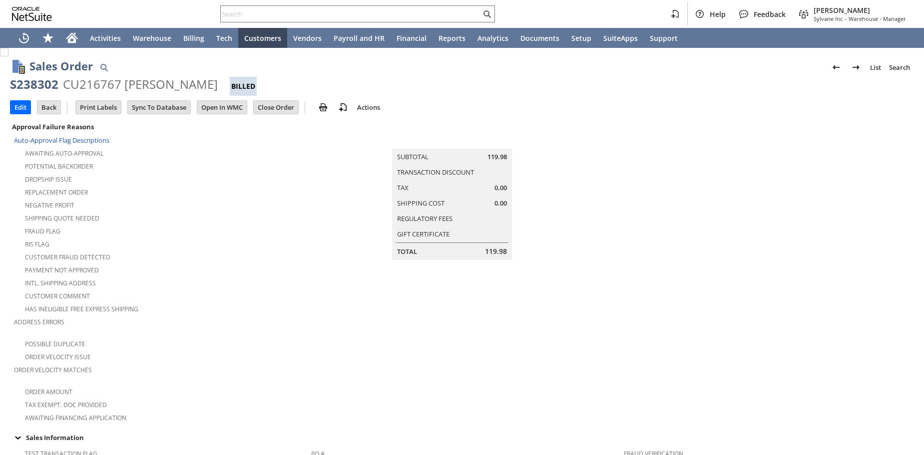
scroll to position [536, 0]
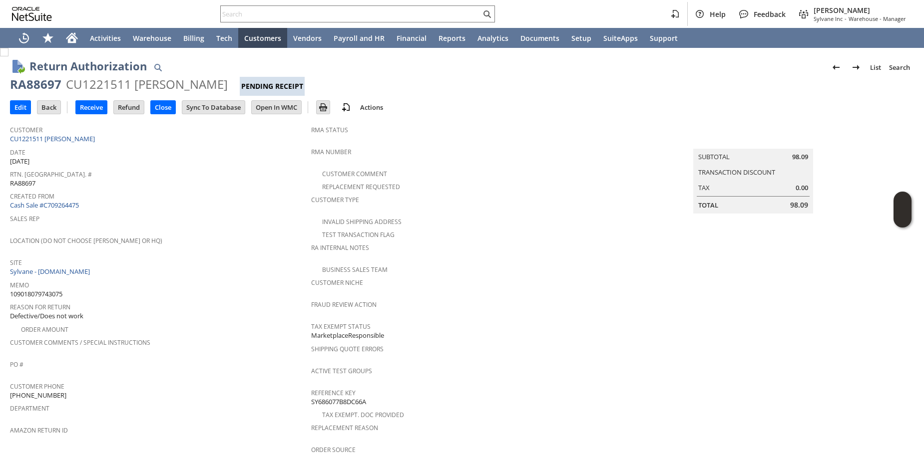
click at [208, 196] on span "Created From" at bounding box center [158, 194] width 296 height 11
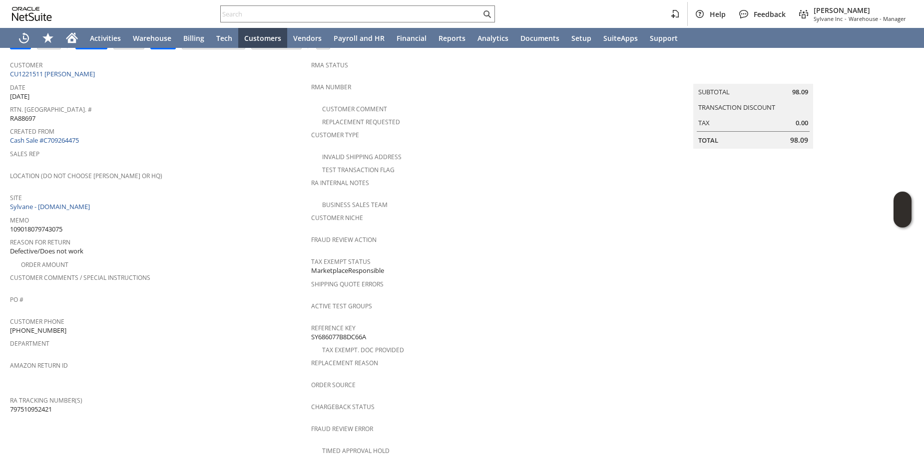
scroll to position [132, 0]
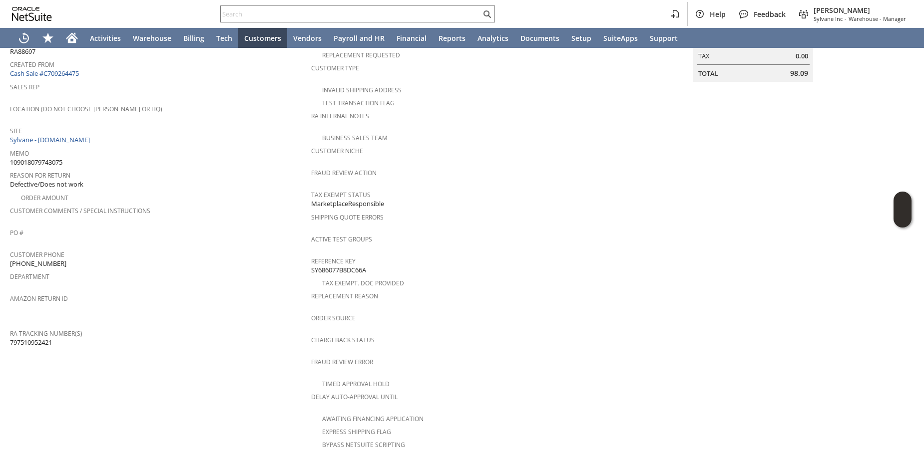
click at [32, 337] on td "RA Tracking Number(s) 797510952421" at bounding box center [160, 338] width 301 height 22
click at [31, 338] on span "797510952421" at bounding box center [31, 342] width 42 height 9
copy span "797510952421"
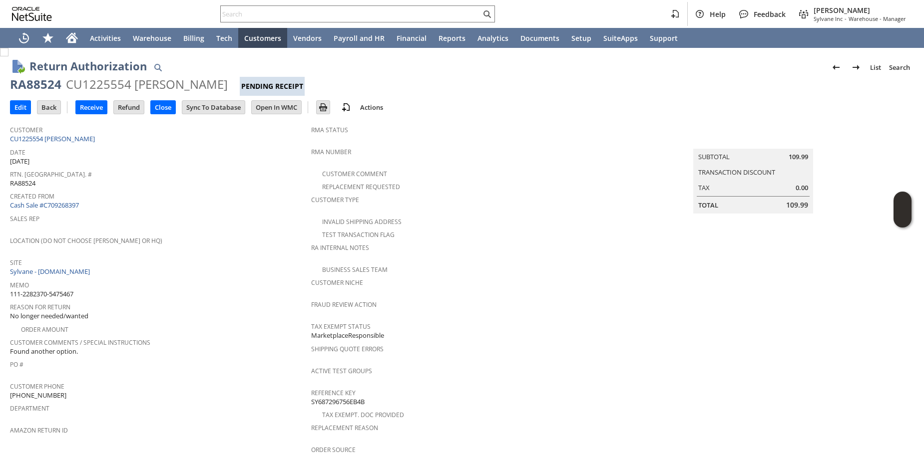
click at [195, 183] on div "Rtn. Auth. # RA88524" at bounding box center [158, 177] width 296 height 21
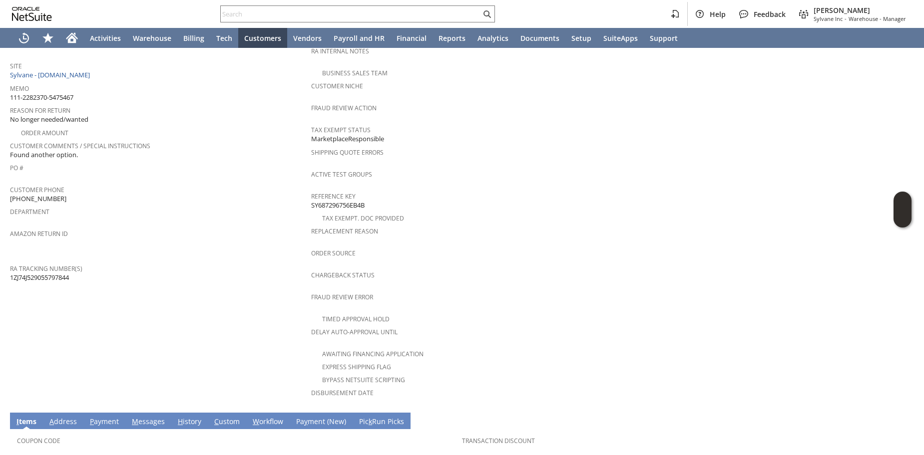
scroll to position [198, 0]
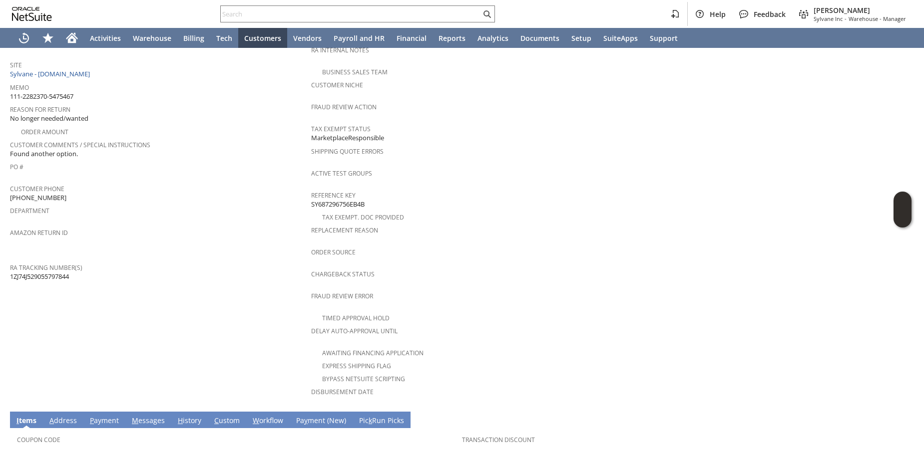
click at [60, 272] on span "1ZJ74J529055797844" at bounding box center [39, 276] width 59 height 9
copy span "1ZJ74J529055797844"
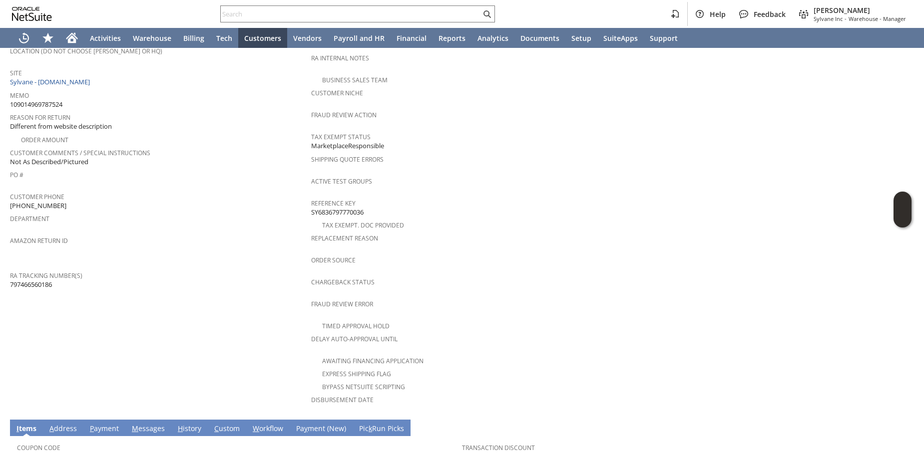
scroll to position [198, 0]
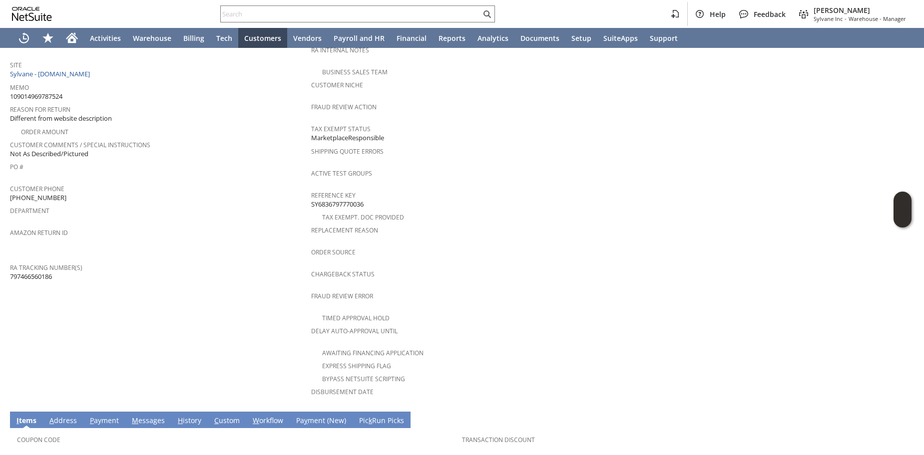
click at [40, 272] on span "797466560186" at bounding box center [31, 276] width 42 height 9
copy span "797466560186"
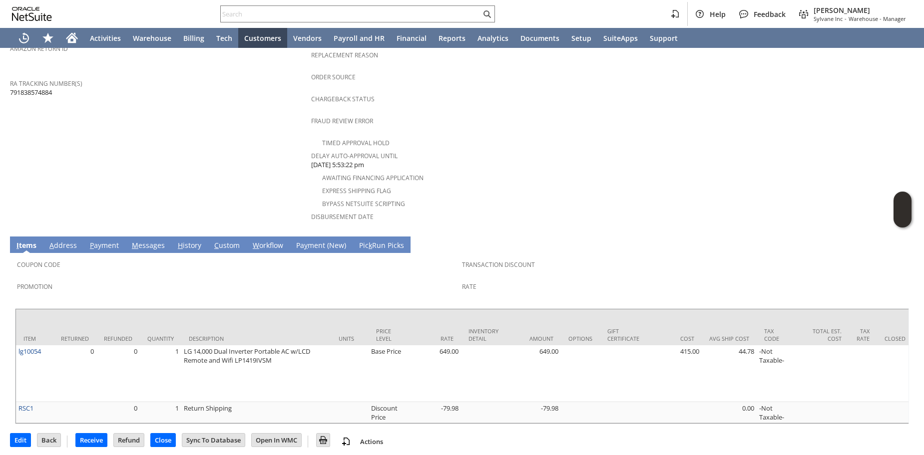
scroll to position [316, 0]
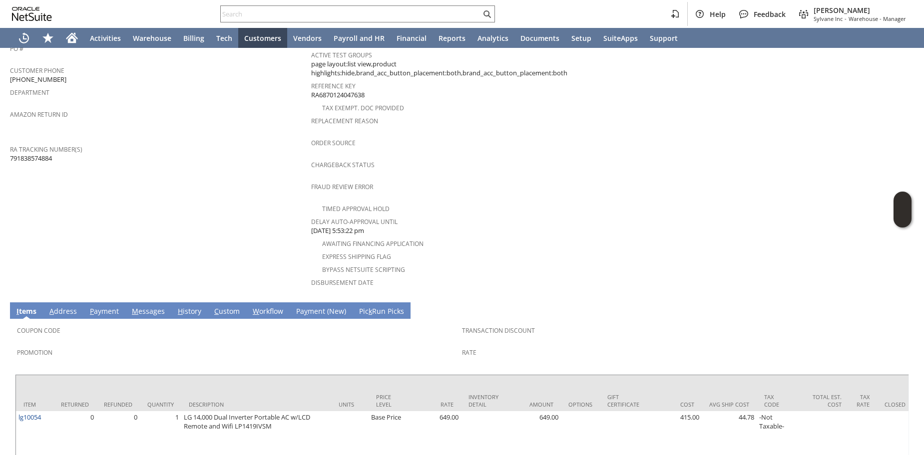
click at [183, 307] on link "H istory" at bounding box center [189, 312] width 28 height 11
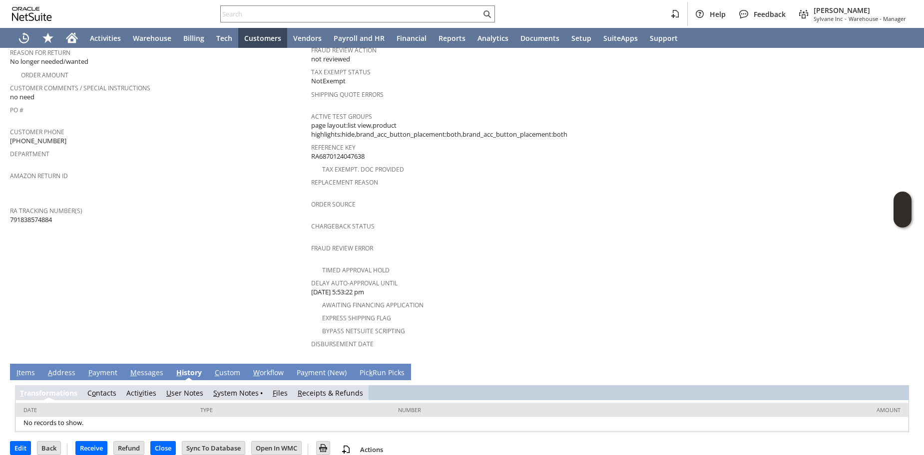
click at [321, 388] on link "R eceipts & Refunds" at bounding box center [330, 392] width 65 height 9
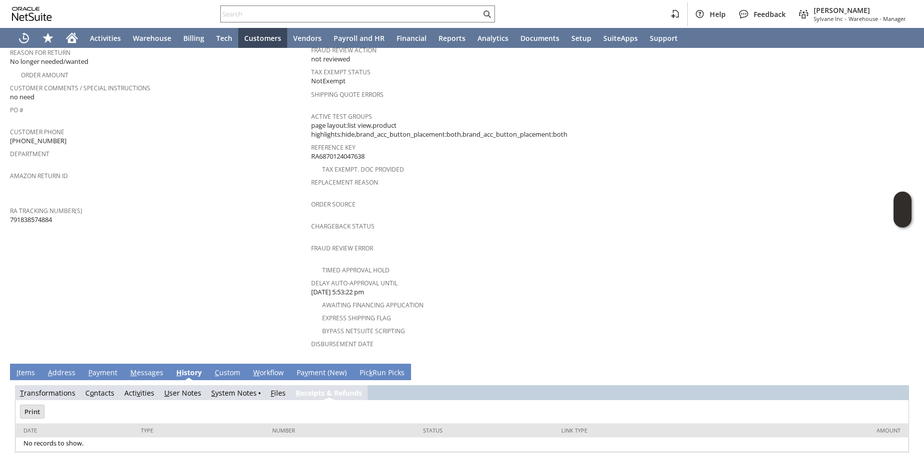
scroll to position [0, 0]
click at [35, 368] on link "I tems" at bounding box center [25, 373] width 23 height 11
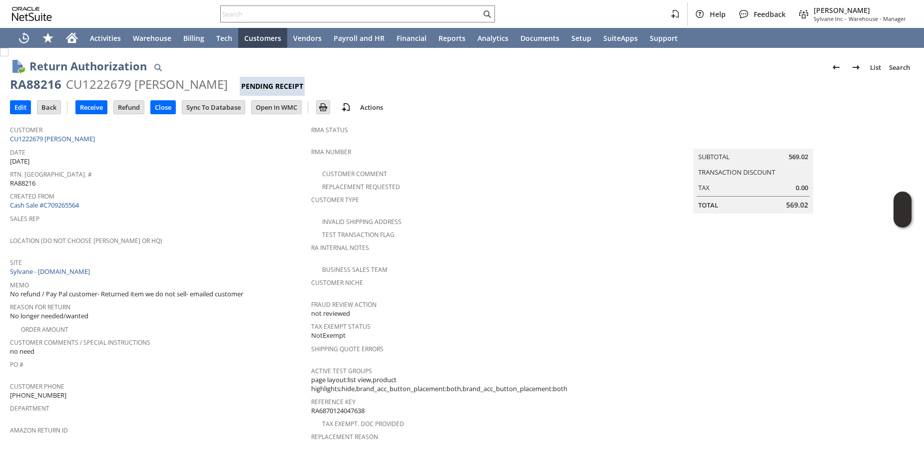
click at [34, 87] on div "RA88216" at bounding box center [35, 84] width 51 height 16
copy div "RA88216"
click at [141, 290] on span "No refund / Pay Pal customer- Returned item we do not sell- emailed customer" at bounding box center [126, 294] width 233 height 9
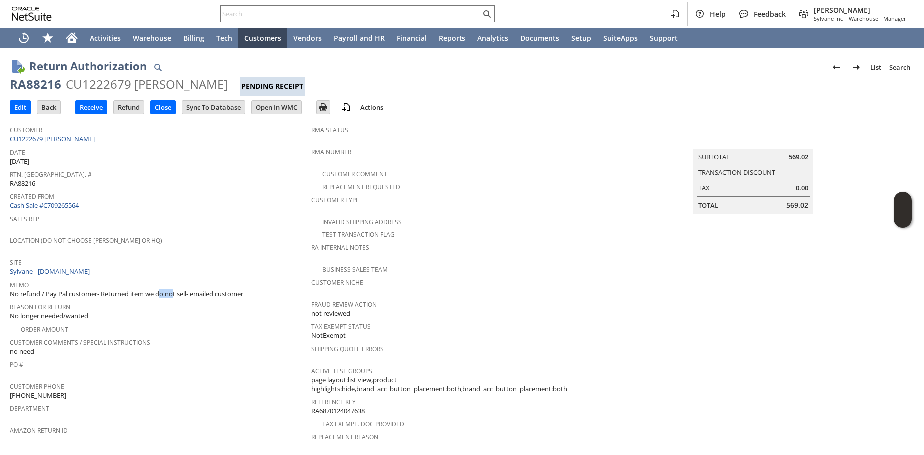
click at [141, 290] on span "No refund / Pay Pal customer- Returned item we do not sell- emailed customer" at bounding box center [126, 294] width 233 height 9
click at [175, 379] on span "Customer Phone" at bounding box center [158, 384] width 296 height 11
click at [520, 167] on div "Customer Comment" at bounding box center [461, 173] width 301 height 12
